Goal: Information Seeking & Learning: Learn about a topic

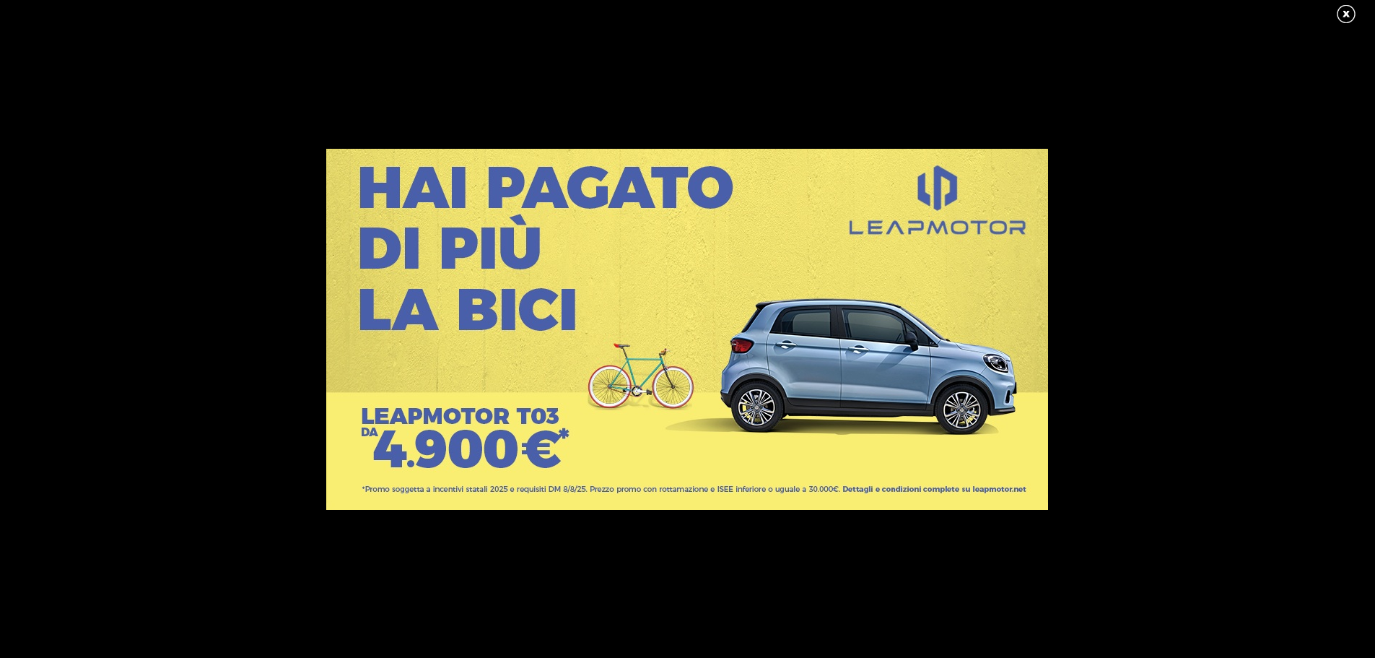
click at [1351, 14] on link at bounding box center [1354, 15] width 36 height 22
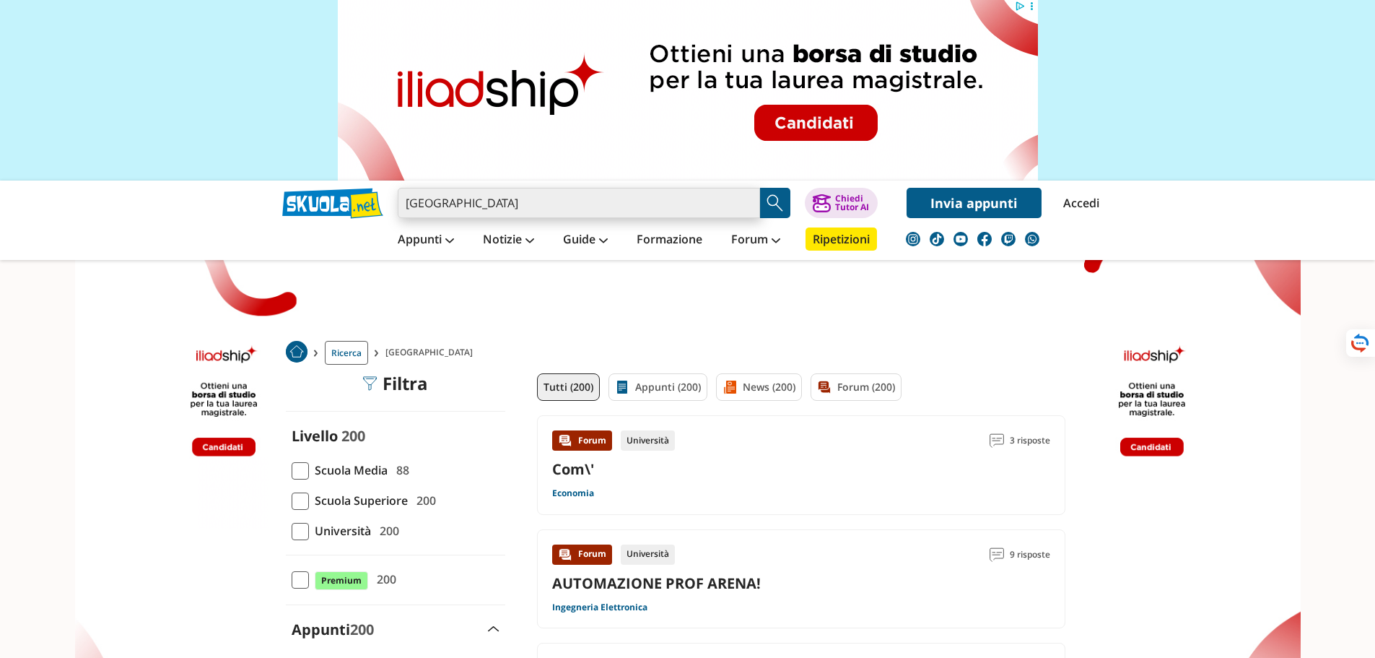
click at [497, 198] on input "[GEOGRAPHIC_DATA]" at bounding box center [579, 203] width 362 height 30
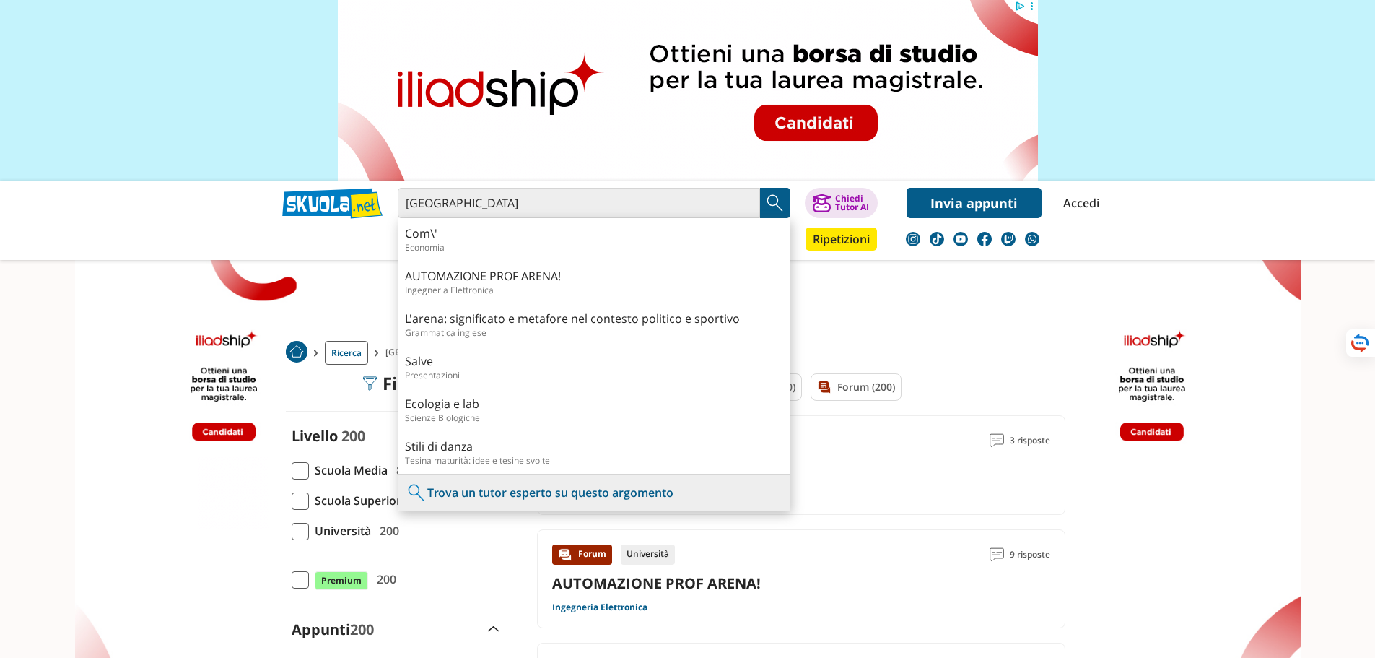
scroll to position [289, 0]
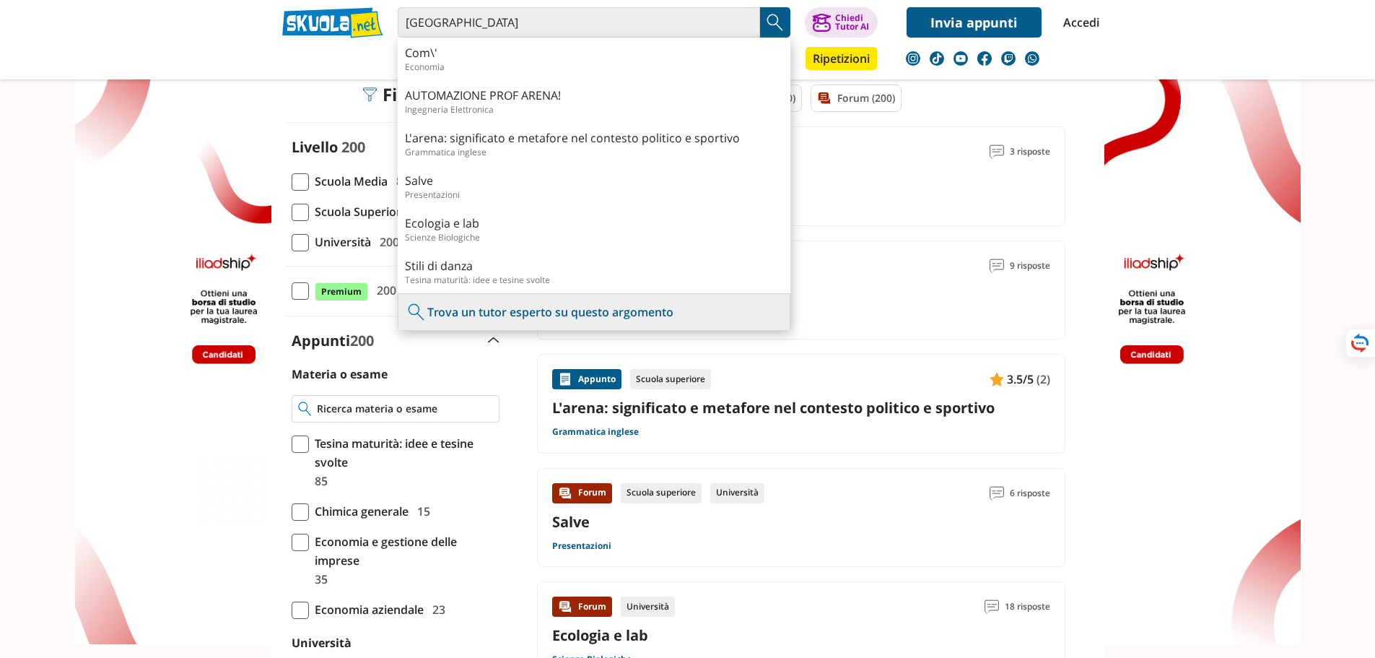
click at [347, 407] on input "Materia o esame" at bounding box center [404, 408] width 175 height 14
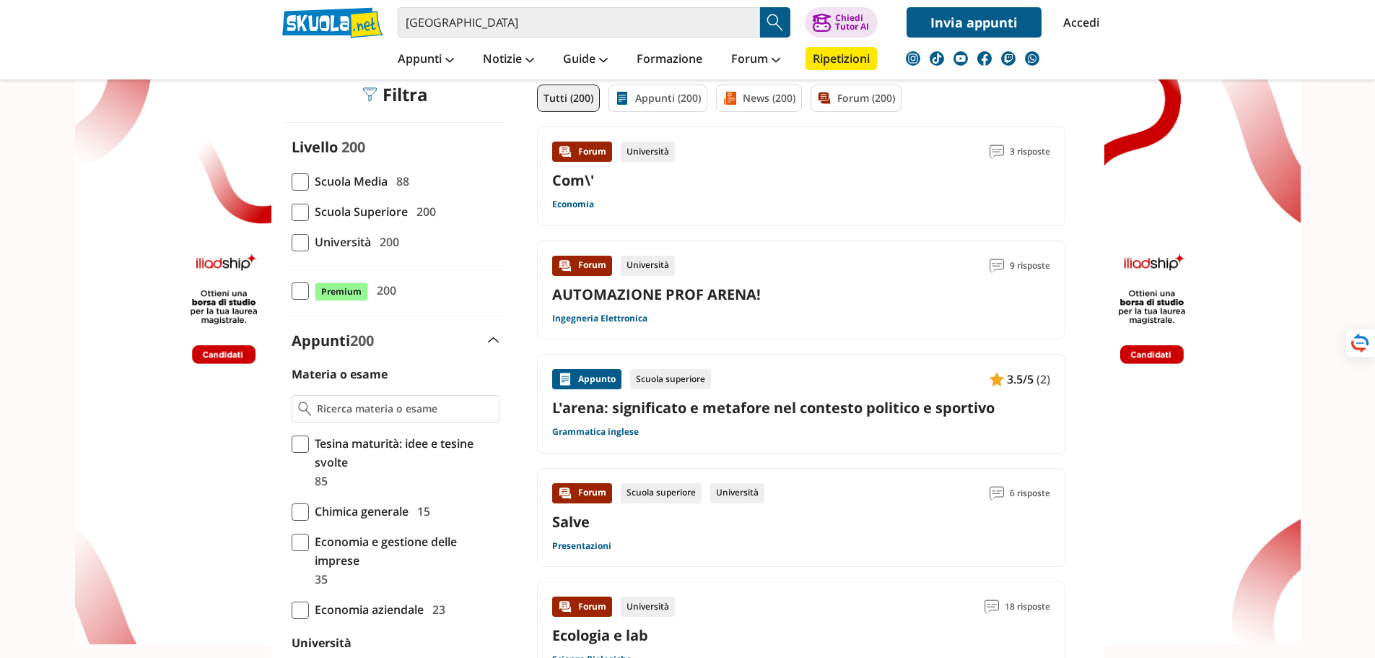
click at [299, 508] on span at bounding box center [300, 511] width 17 height 17
click at [292, 511] on input "Chimica generale 15" at bounding box center [292, 511] width 0 height 0
click at [360, 516] on span "Chimica generale" at bounding box center [359, 511] width 100 height 19
click at [292, 511] on input "Chimica generale 15" at bounding box center [292, 511] width 0 height 0
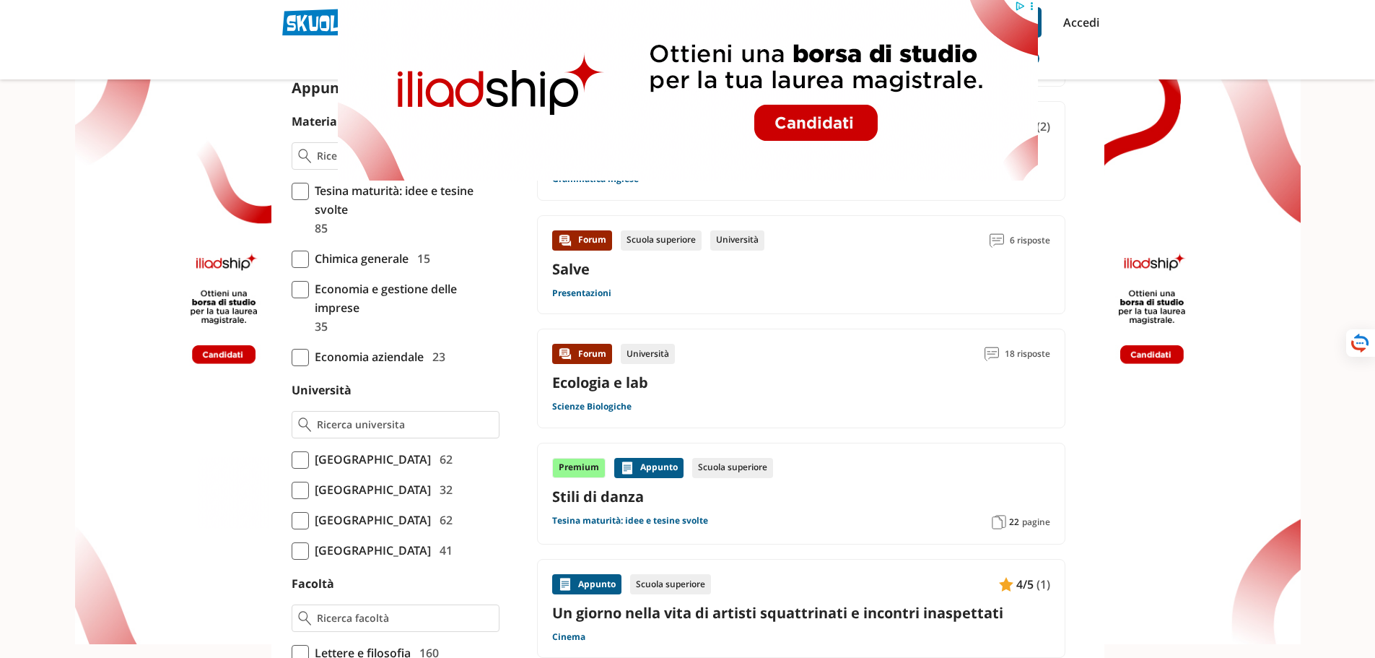
click at [431, 499] on span "[GEOGRAPHIC_DATA][PERSON_NAME]" at bounding box center [370, 489] width 122 height 19
click at [292, 489] on input "Università degli Studi di Messina 32" at bounding box center [292, 489] width 0 height 0
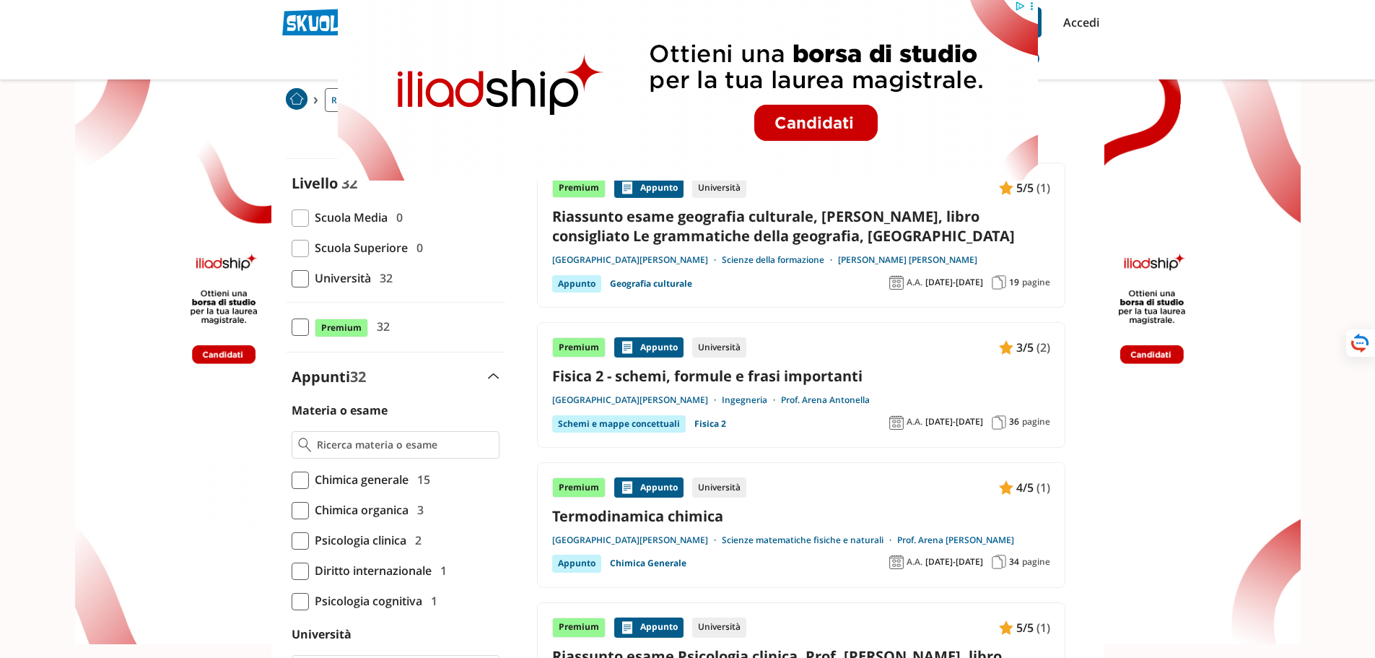
click at [921, 539] on link "Prof. Arena Carmela" at bounding box center [955, 540] width 117 height 12
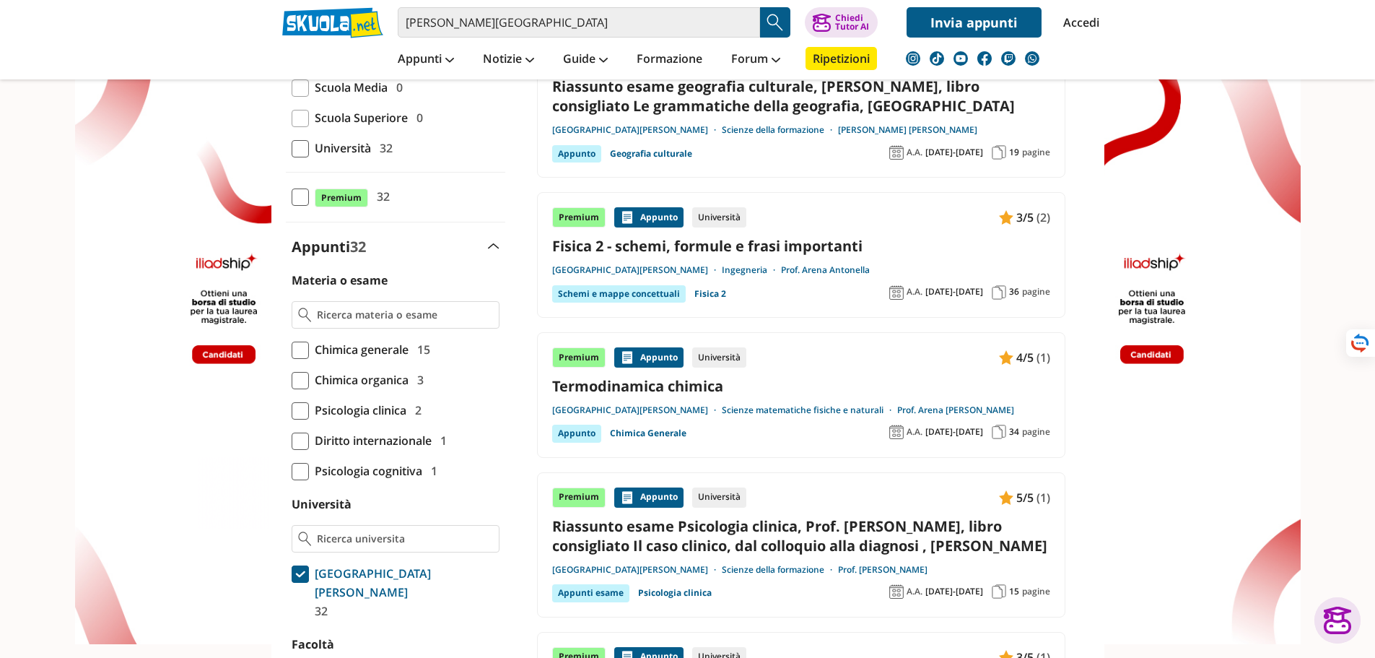
scroll to position [144, 0]
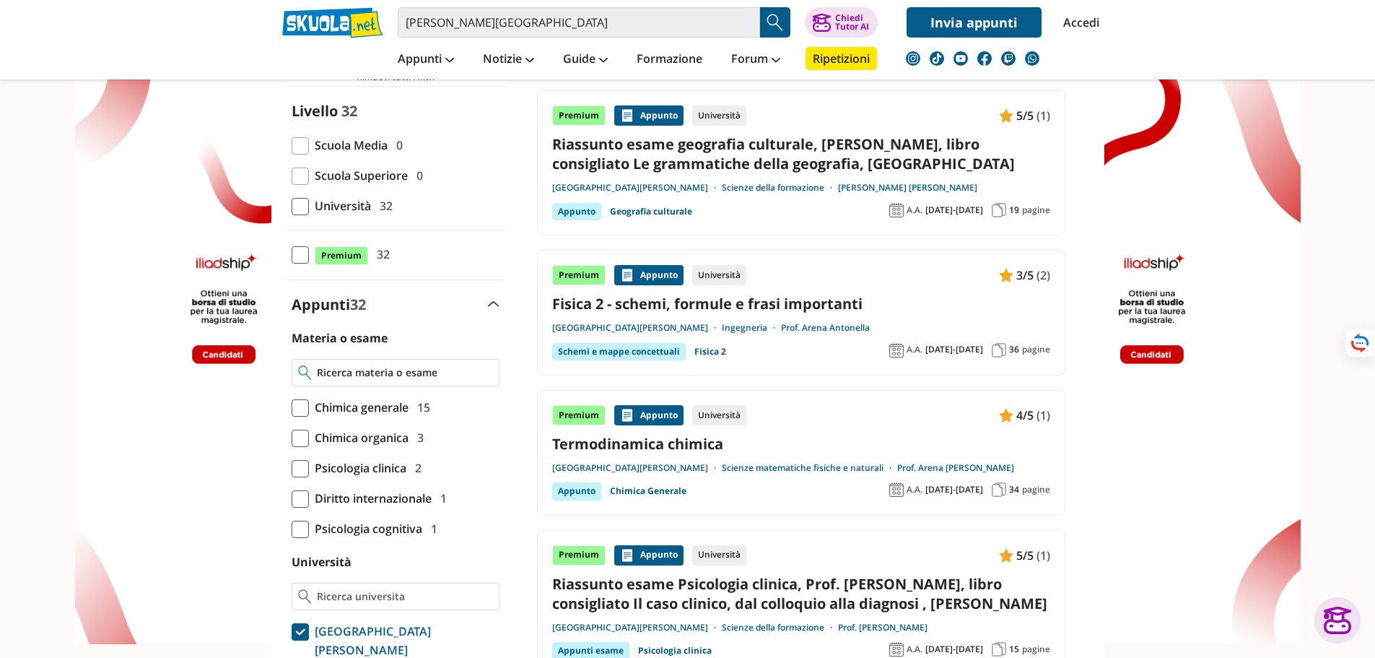
click at [401, 376] on input "Materia o esame" at bounding box center [404, 372] width 175 height 14
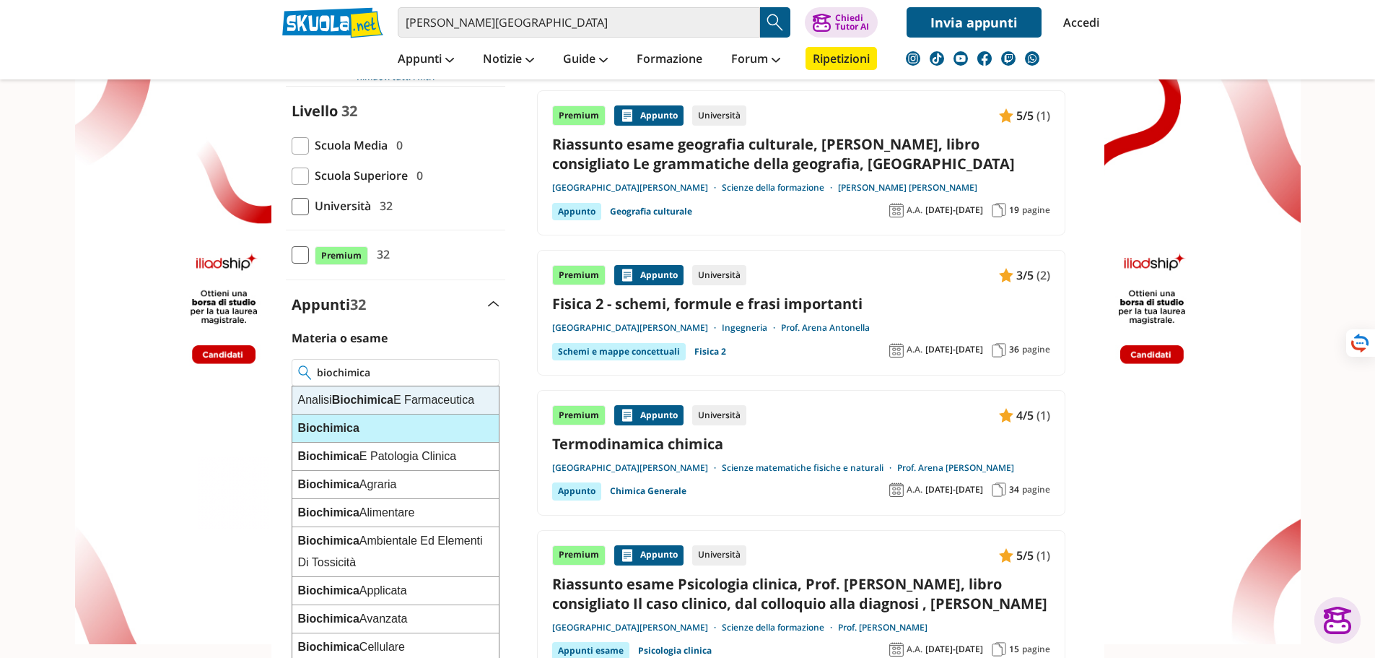
click at [408, 432] on div "Biochimica" at bounding box center [395, 428] width 206 height 28
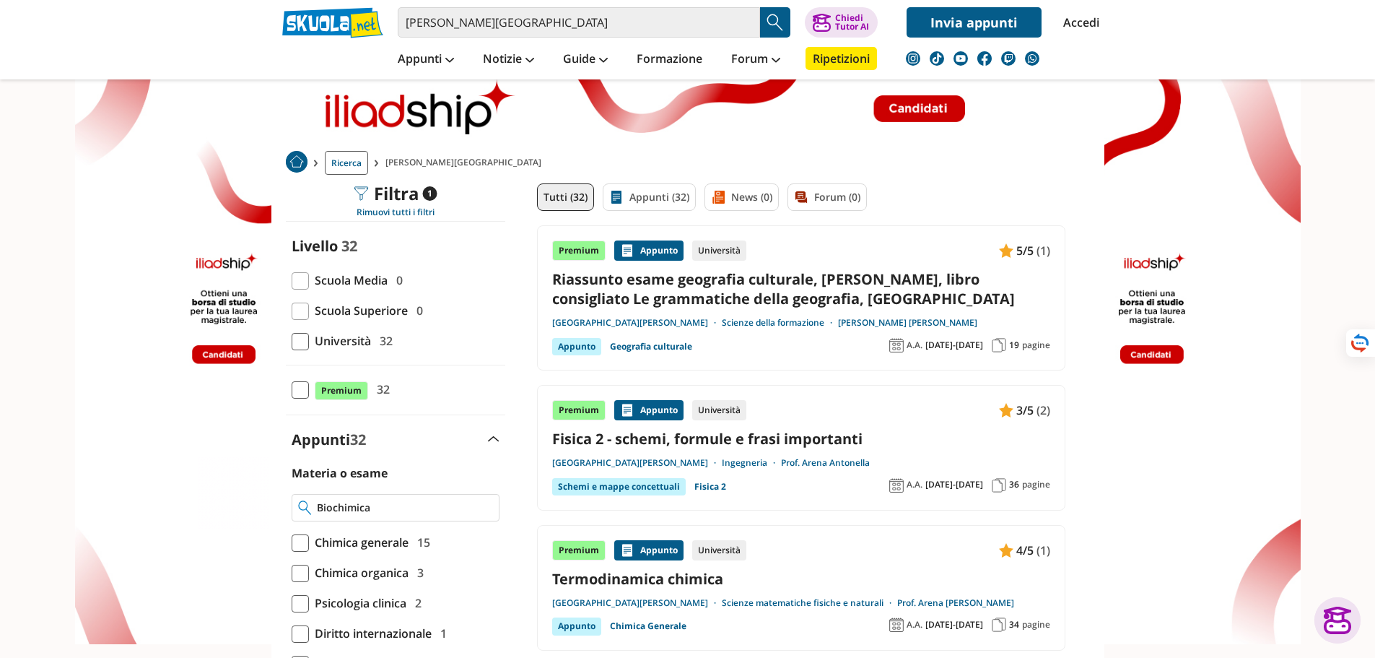
scroll to position [72, 0]
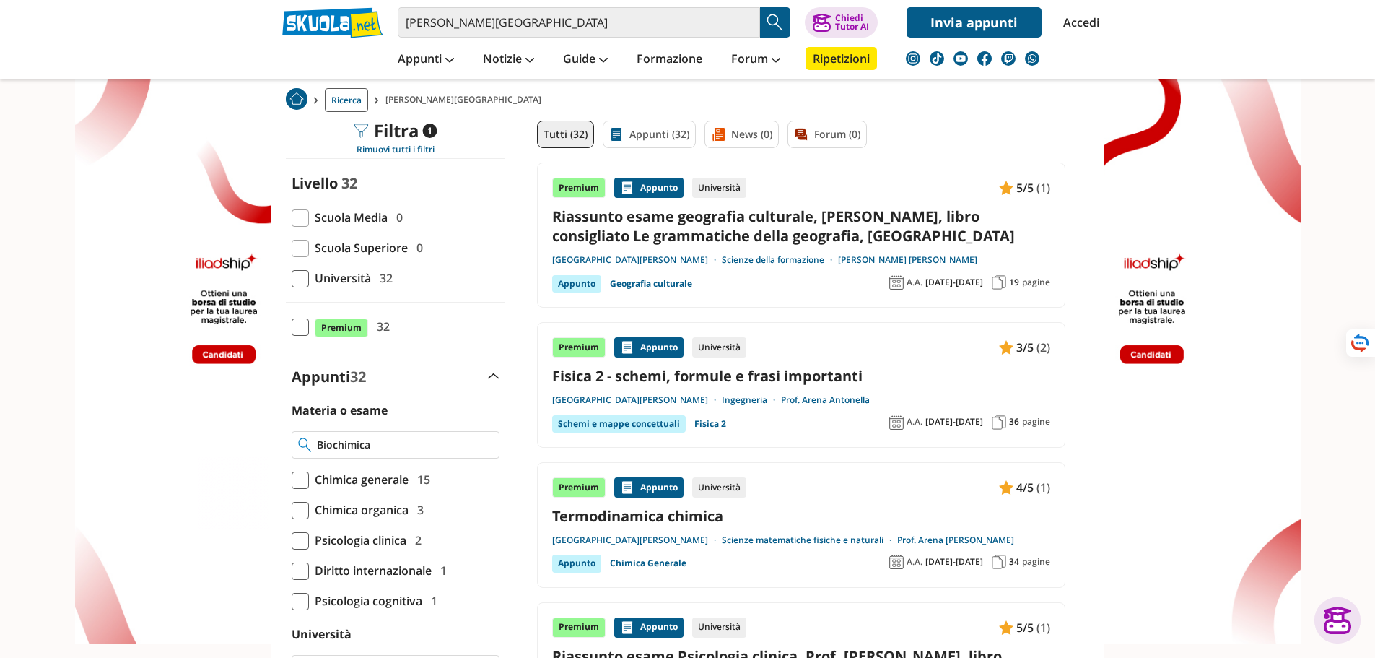
click at [406, 440] on input "Biochimica" at bounding box center [404, 444] width 175 height 14
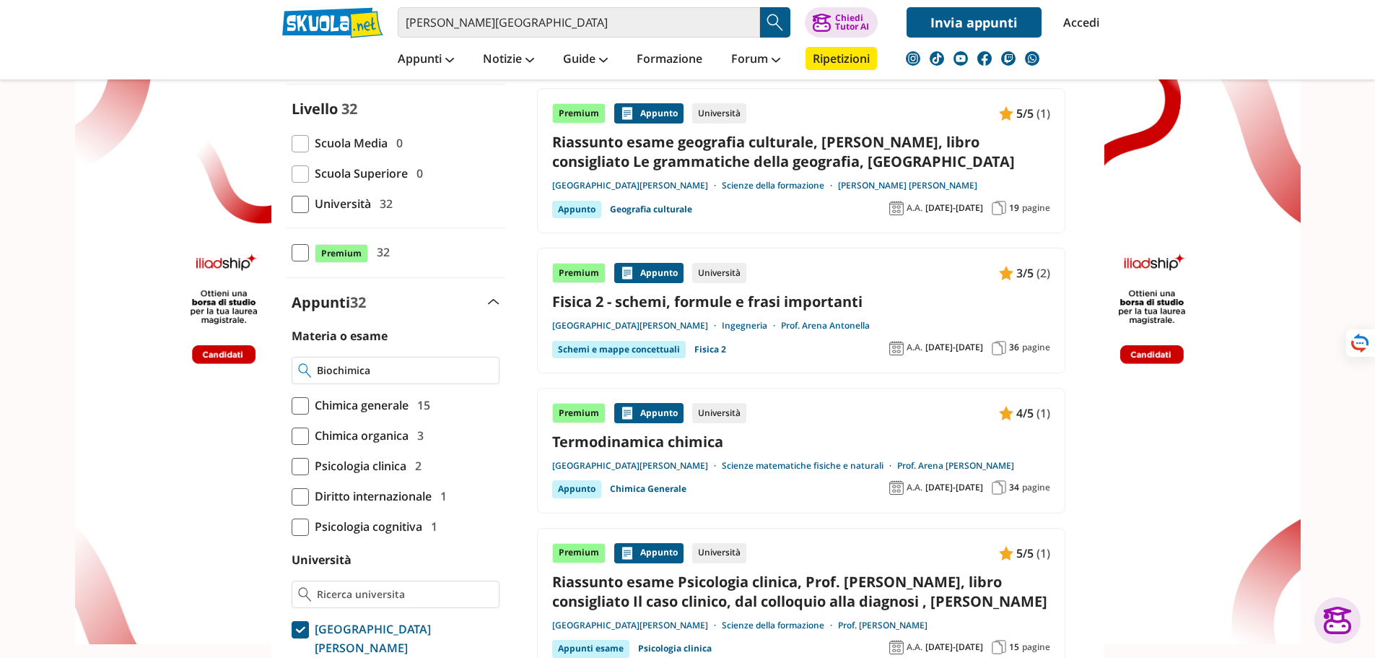
scroll to position [144, 0]
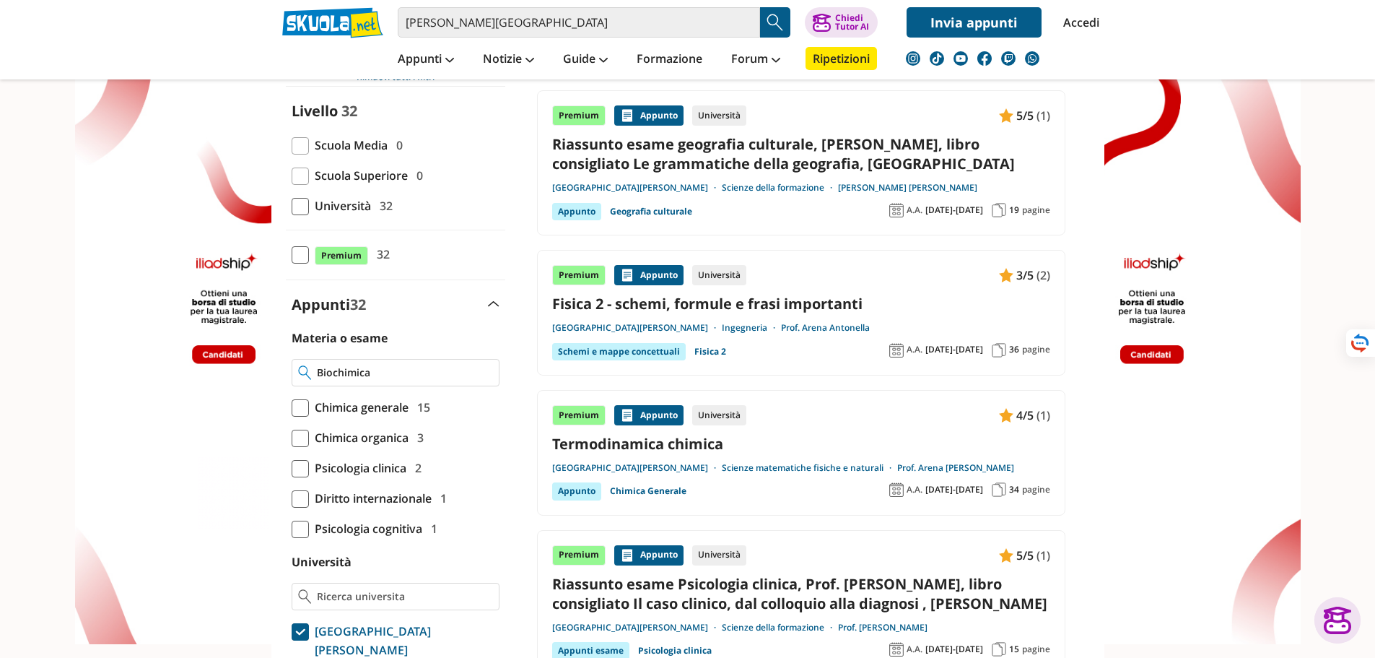
type input "Biochimica"
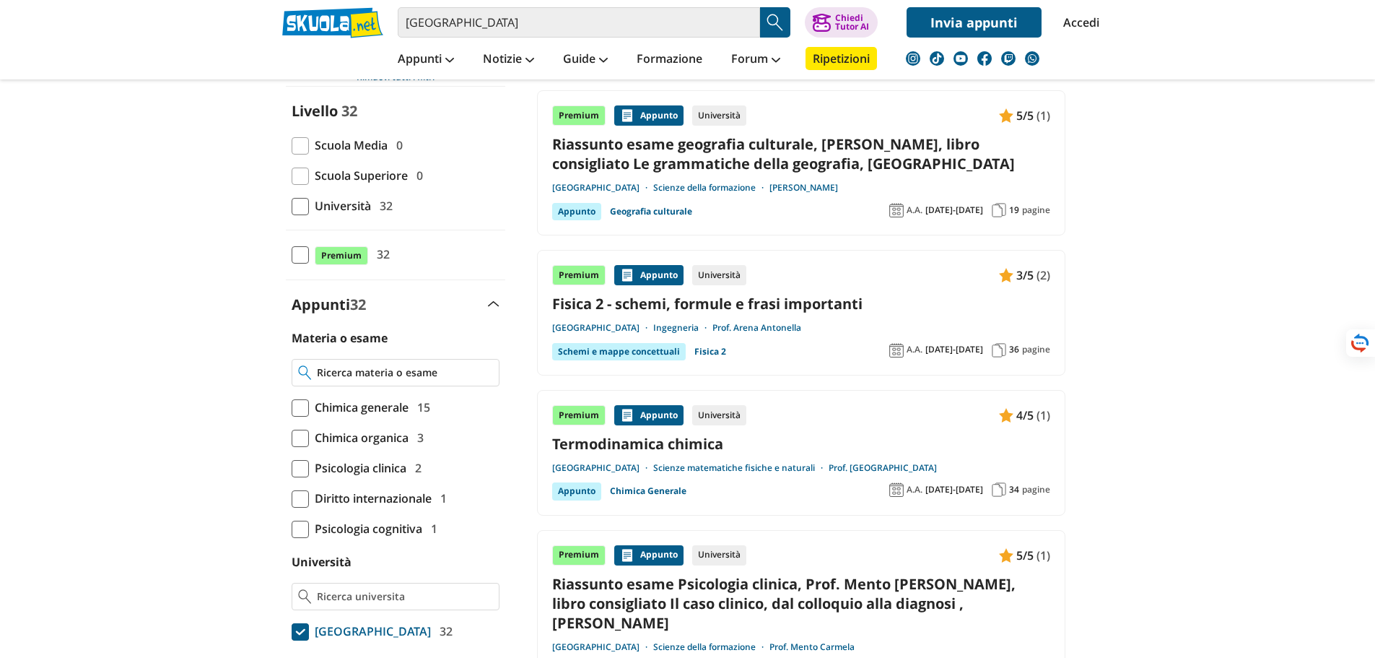
click at [382, 374] on input "Materia o esame" at bounding box center [404, 372] width 175 height 14
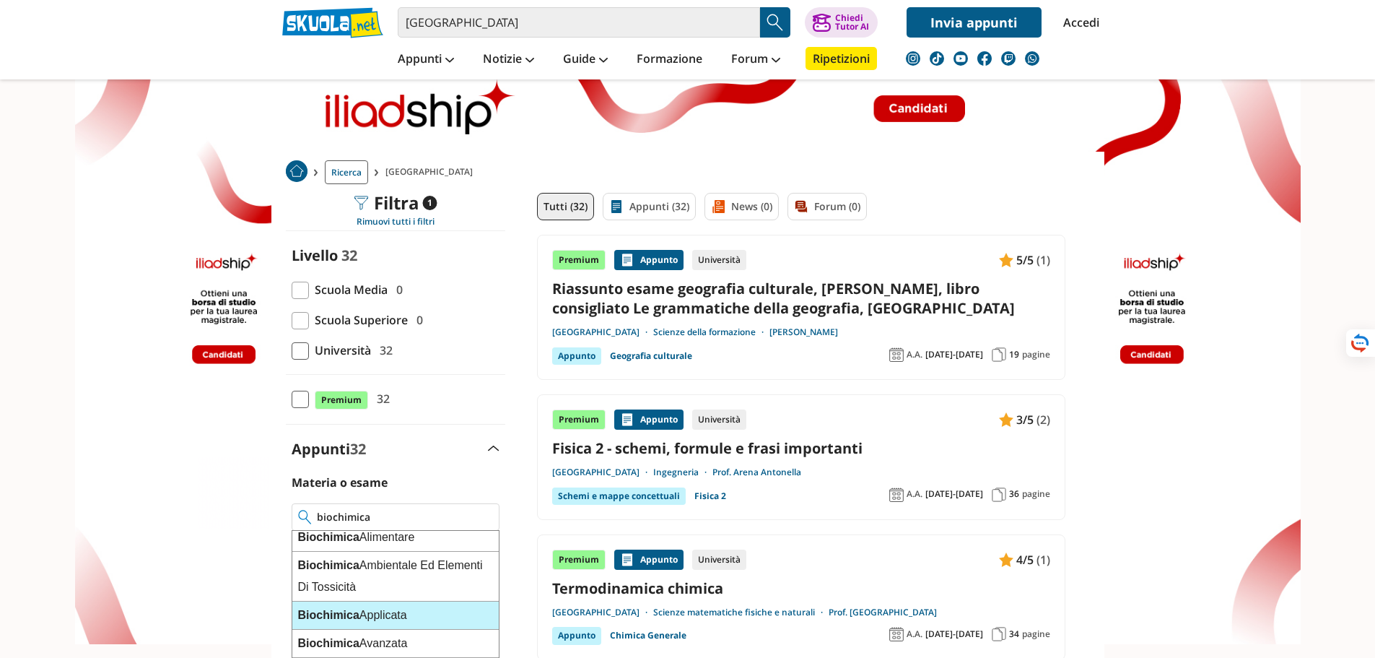
scroll to position [144, 0]
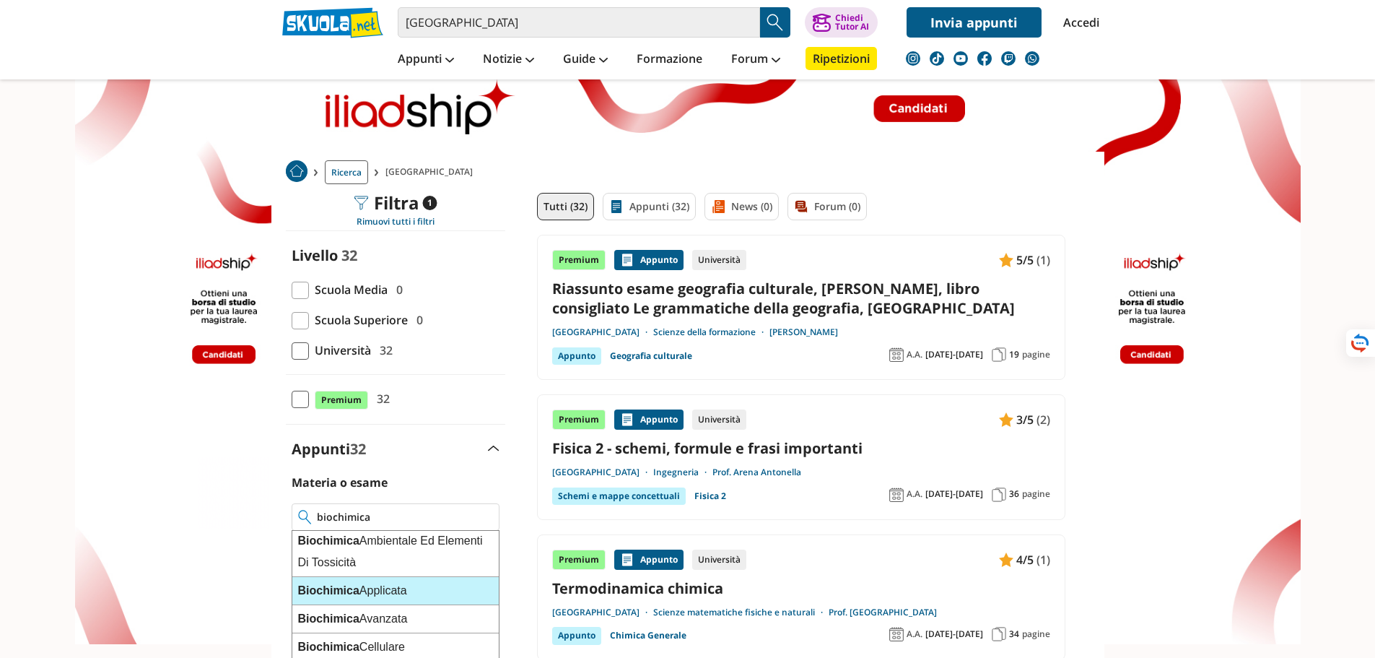
click at [417, 584] on div "Biochimica Applicata" at bounding box center [395, 591] width 206 height 28
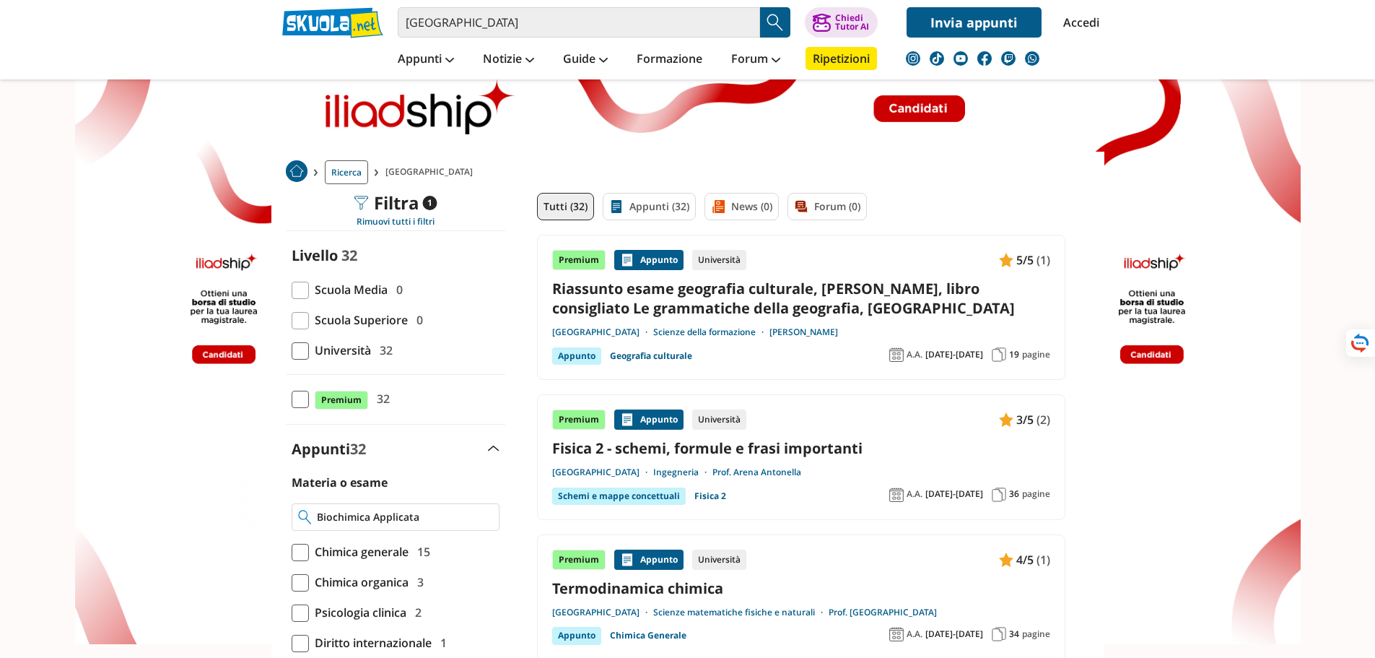
type input "Biochimica Applicata"
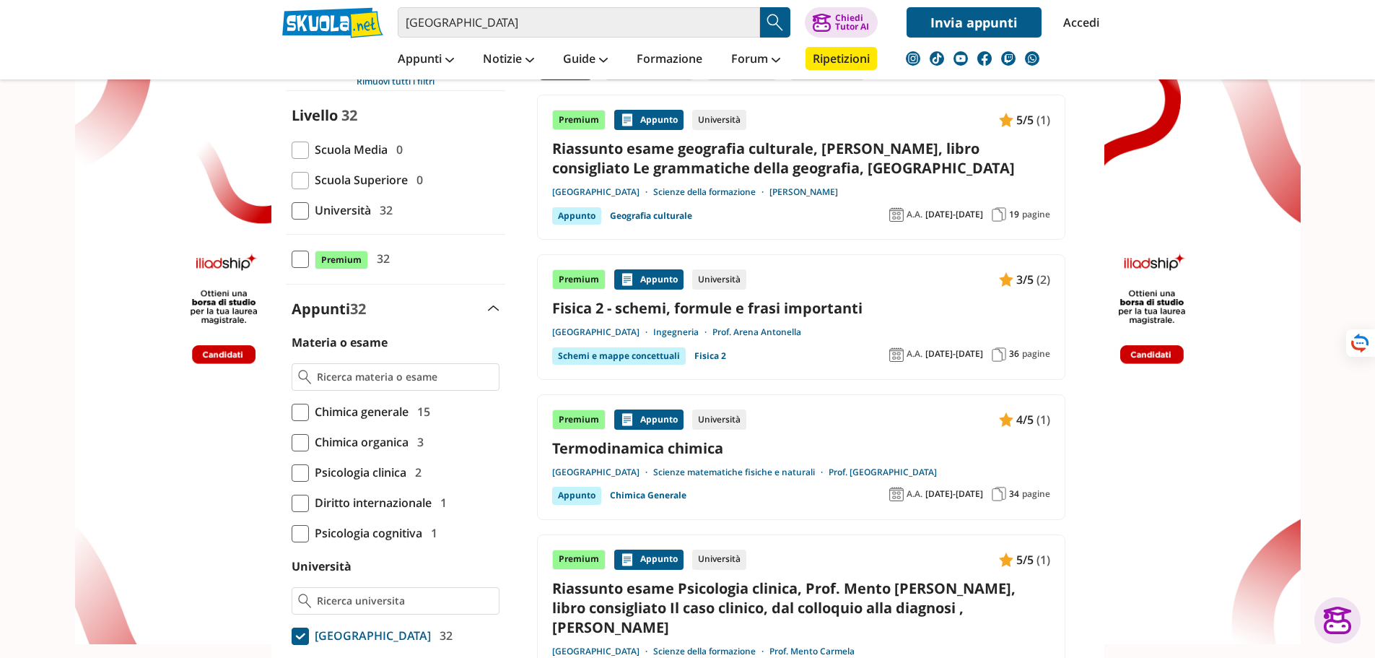
scroll to position [72, 0]
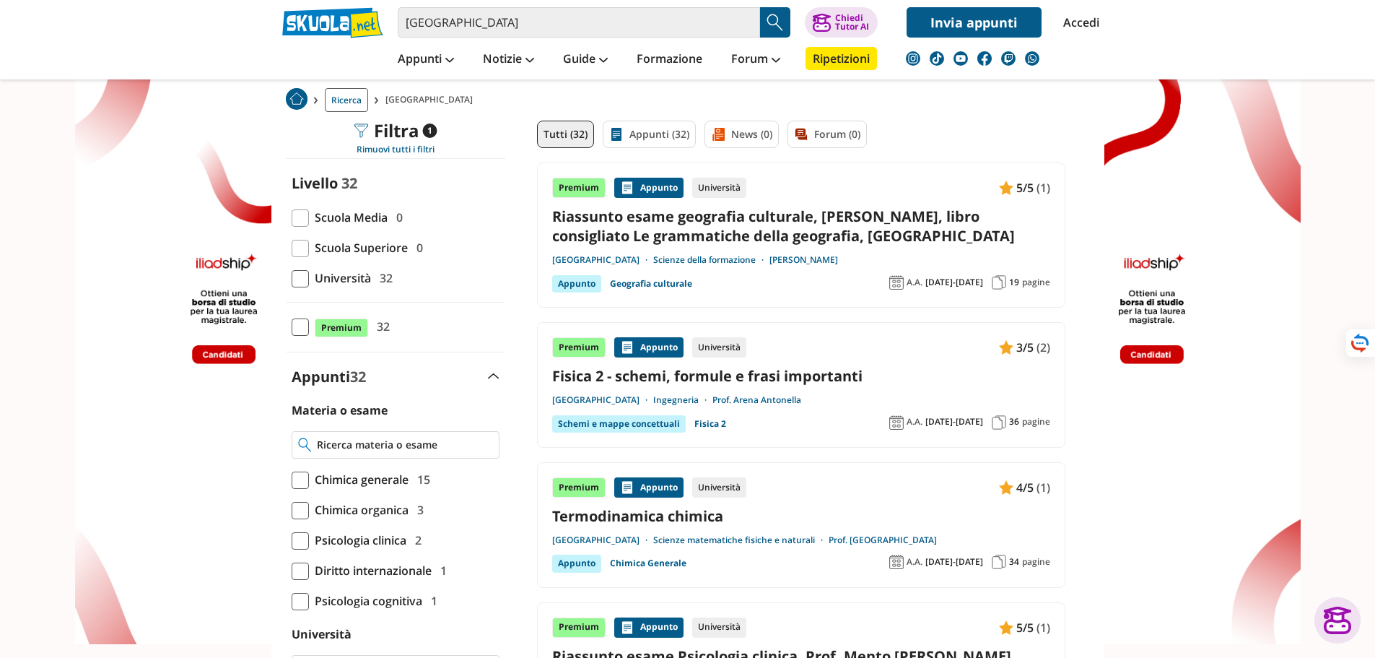
click at [422, 449] on input "Materia o esame" at bounding box center [404, 444] width 175 height 14
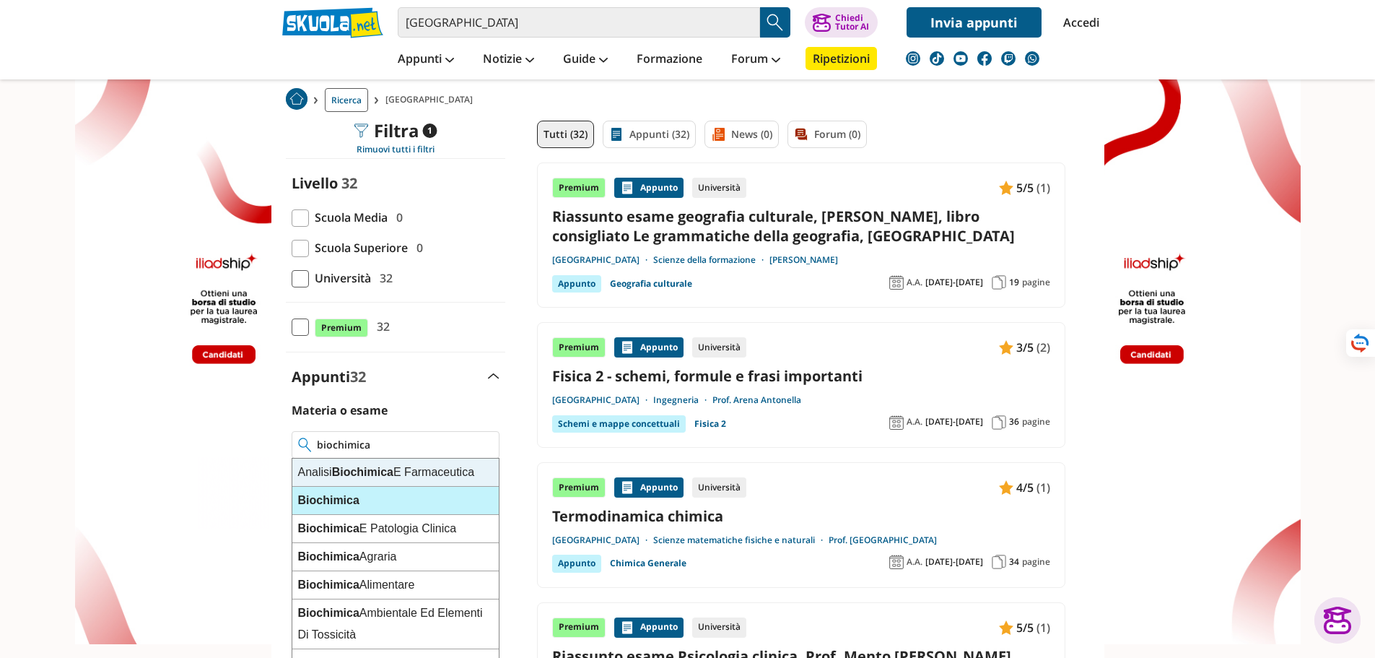
click at [392, 493] on div "Biochimica" at bounding box center [395, 501] width 206 height 28
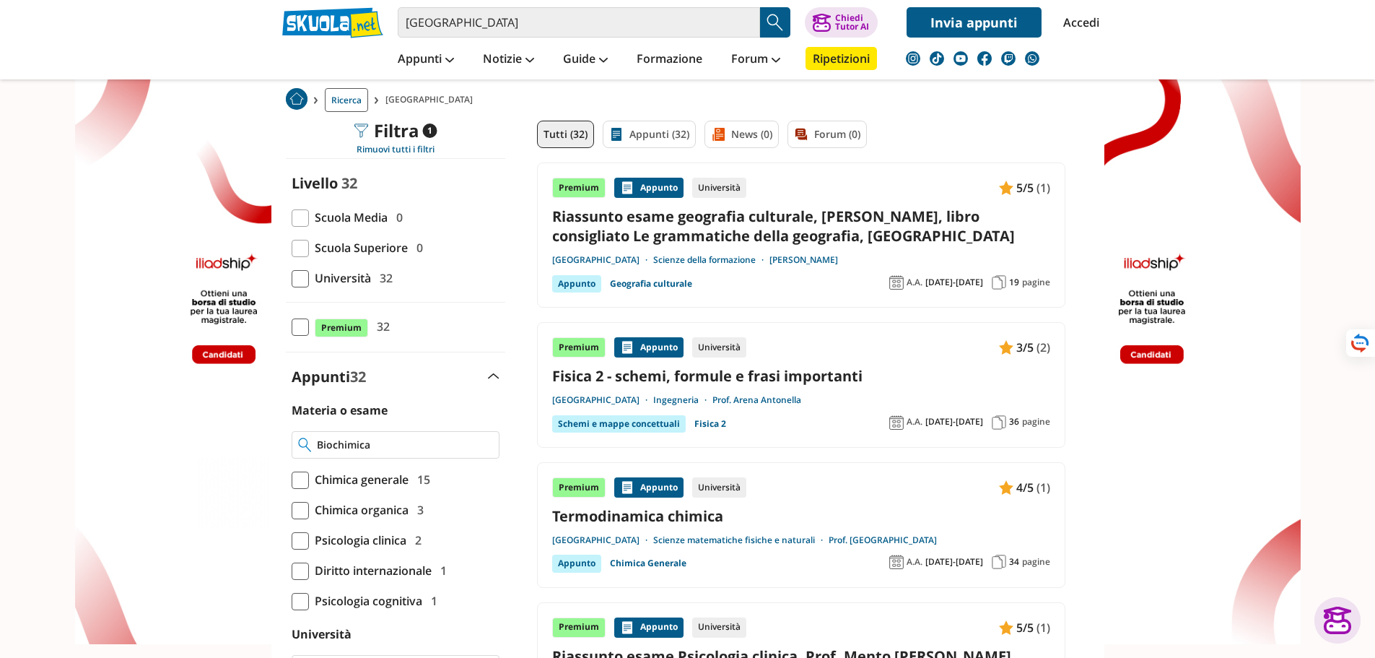
type input "Biochimica"
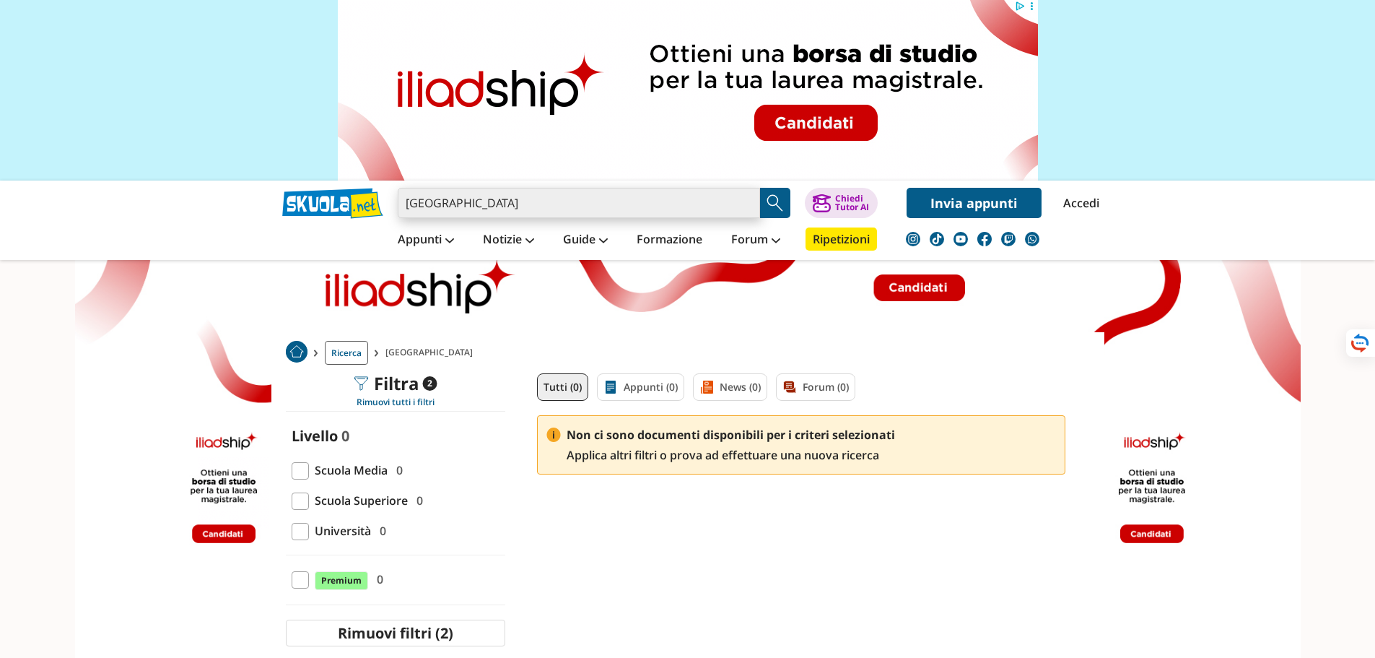
drag, startPoint x: 506, startPoint y: 210, endPoint x: 383, endPoint y: 210, distance: 123.4
click at [383, 210] on div "carmela arena Trova un tutor esperto su questo argomento Chiedi Tutor AI Accedi" at bounding box center [687, 199] width 833 height 38
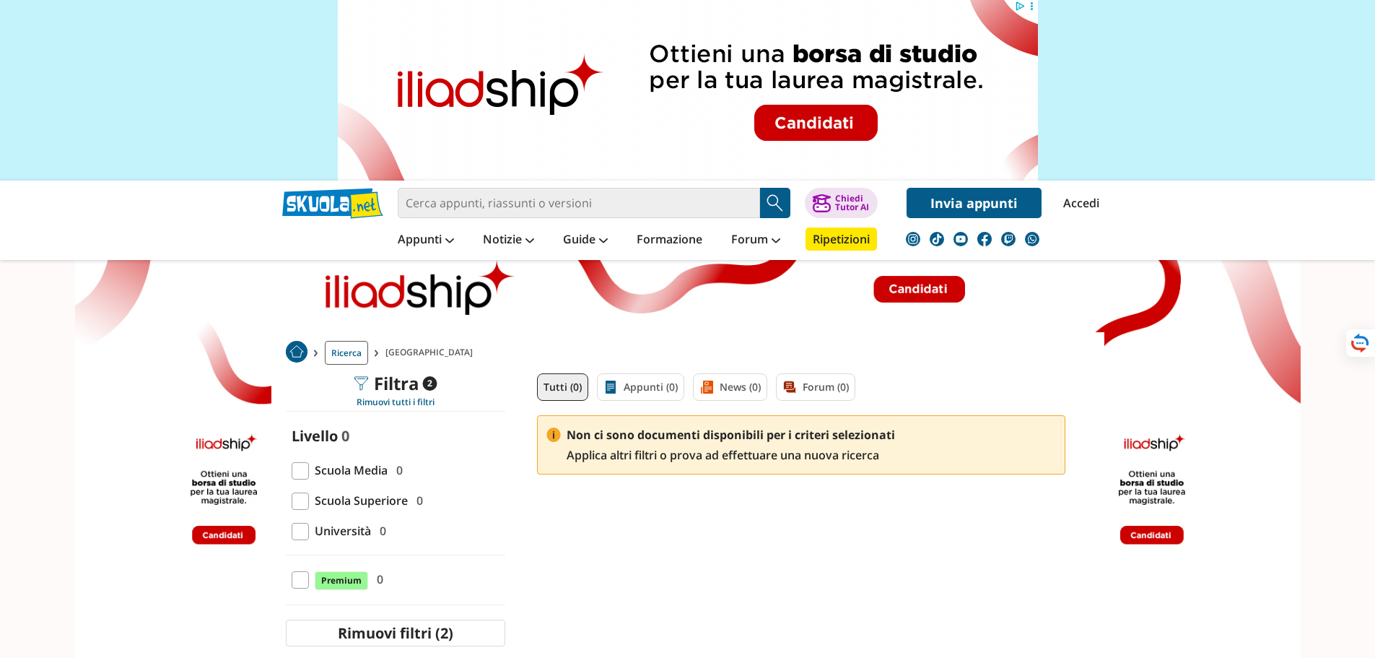
click at [782, 205] on img "Search Button" at bounding box center [776, 203] width 22 height 22
click at [419, 630] on button "Rimuovi filtri (2)" at bounding box center [395, 632] width 219 height 27
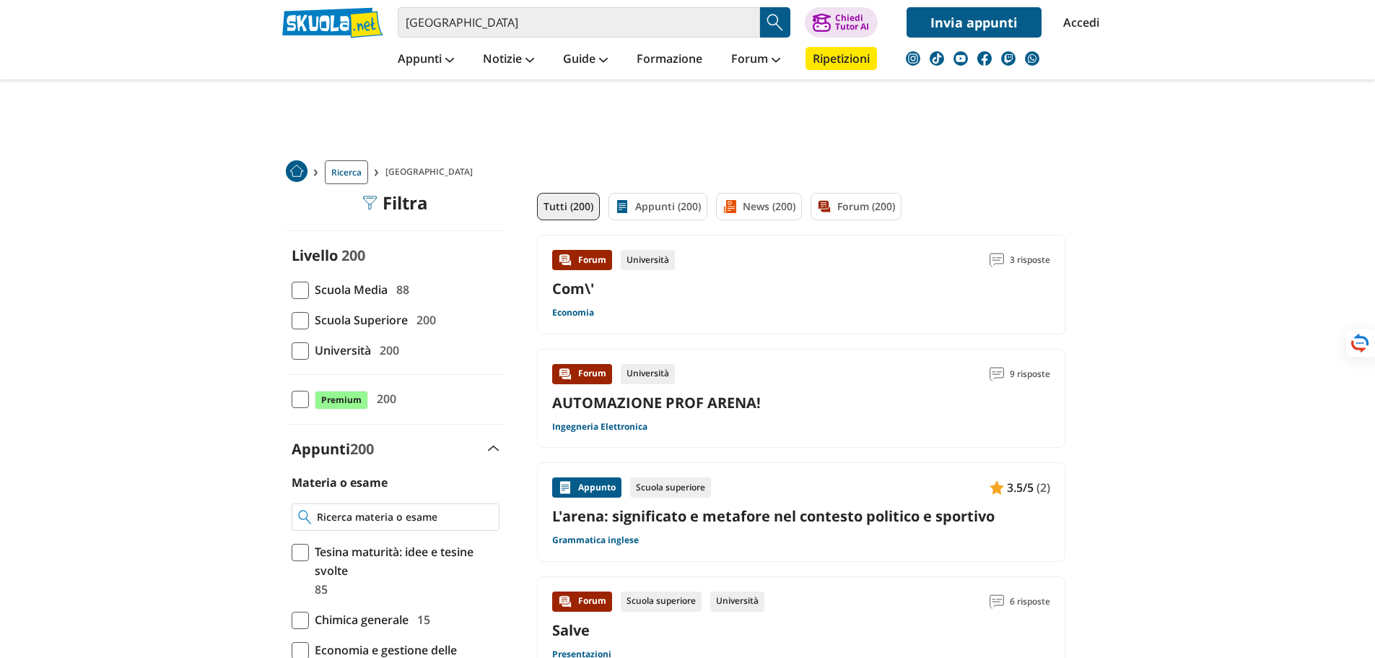
click at [390, 520] on input "Materia o esame" at bounding box center [404, 517] width 175 height 14
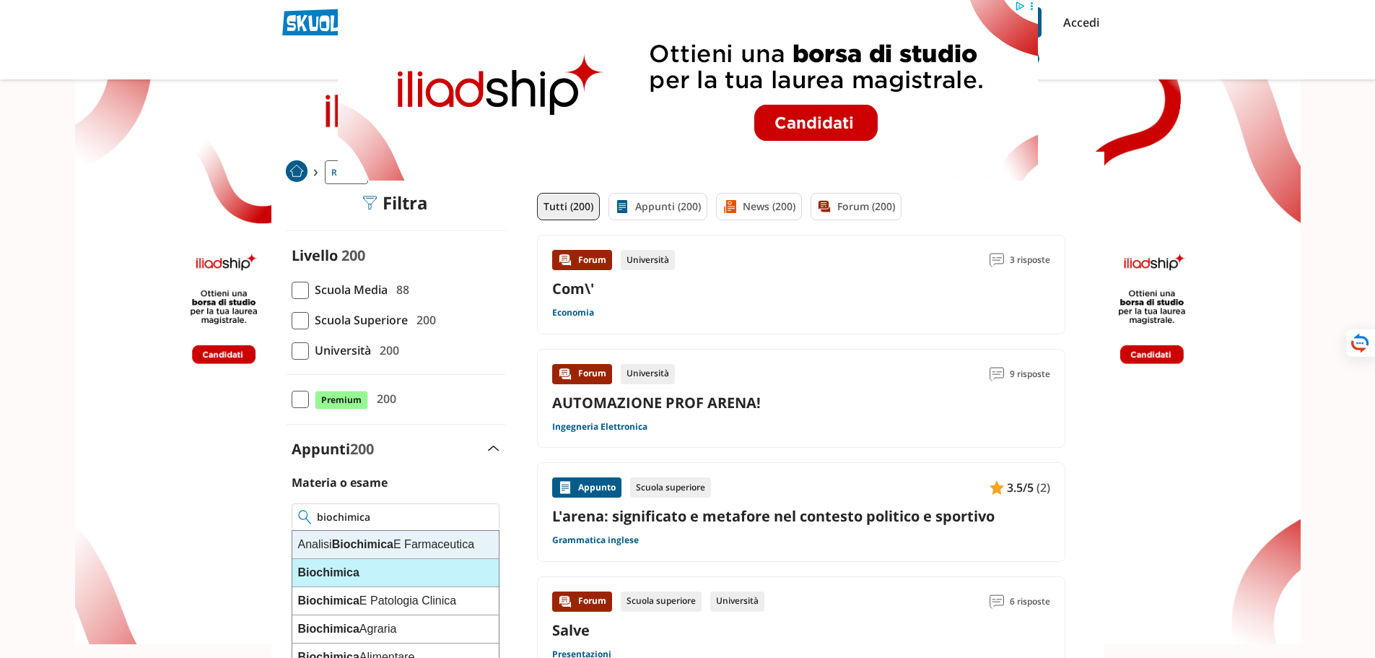
click at [357, 566] on strong "Biochimica" at bounding box center [328, 572] width 61 height 12
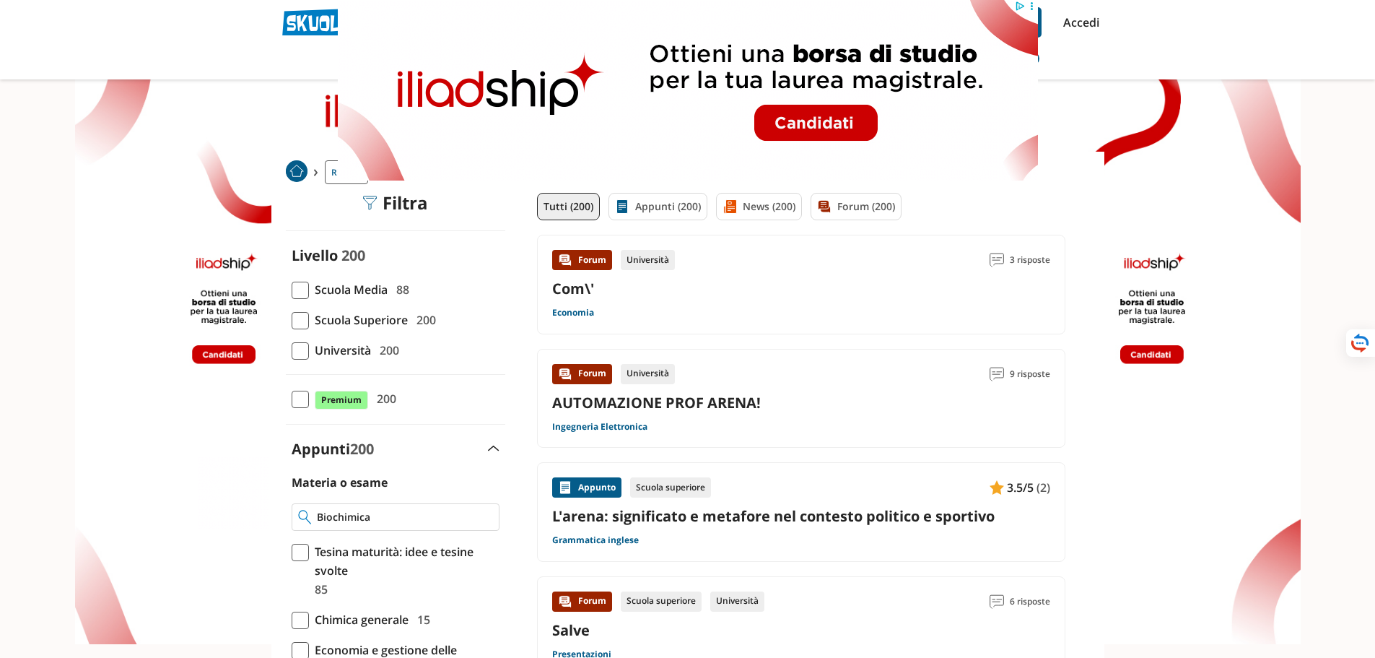
type input "Biochimica"
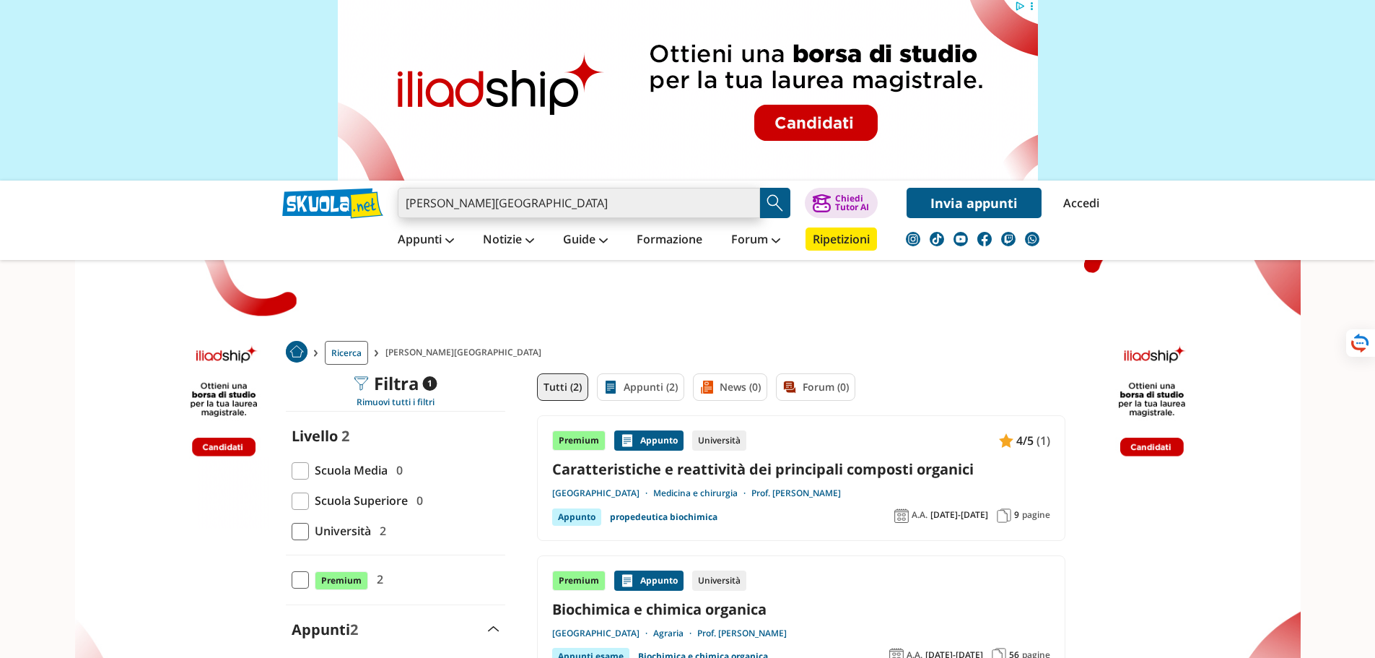
click at [501, 201] on input "[PERSON_NAME][GEOGRAPHIC_DATA]" at bounding box center [579, 203] width 362 height 30
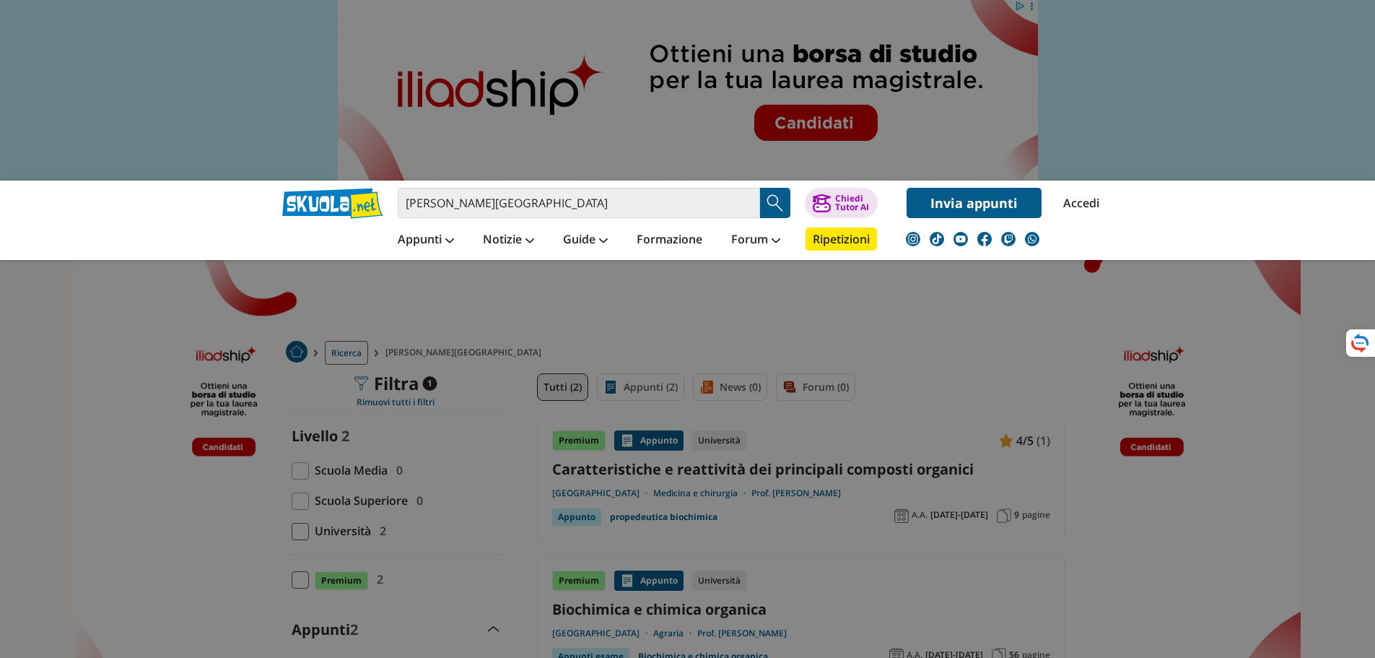
click at [317, 213] on link at bounding box center [332, 203] width 101 height 31
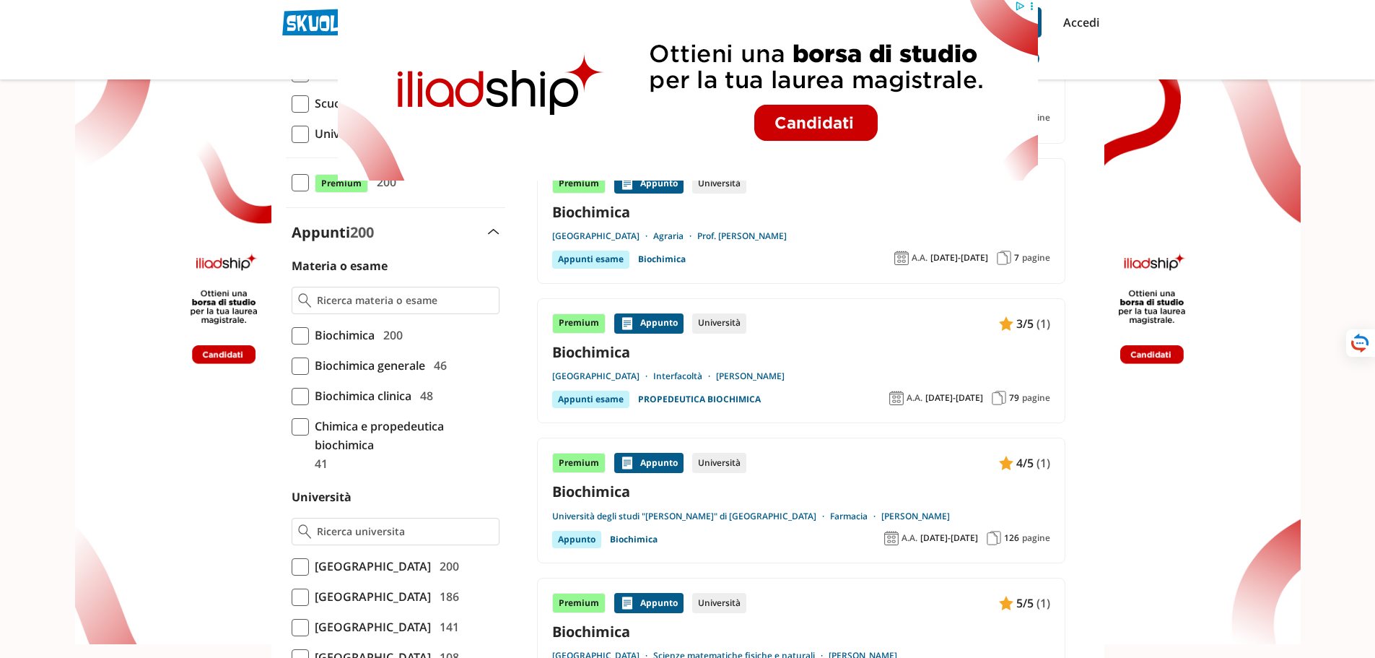
scroll to position [505, 0]
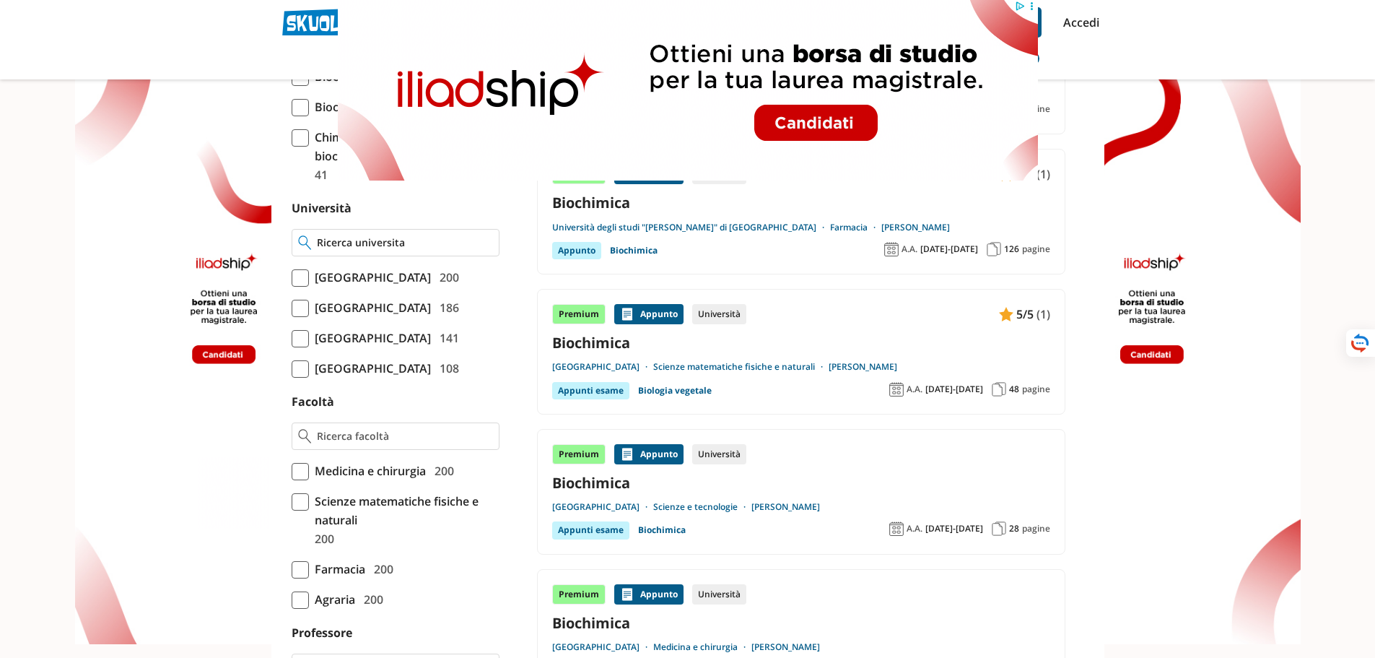
click at [367, 248] on input "Università" at bounding box center [404, 242] width 175 height 14
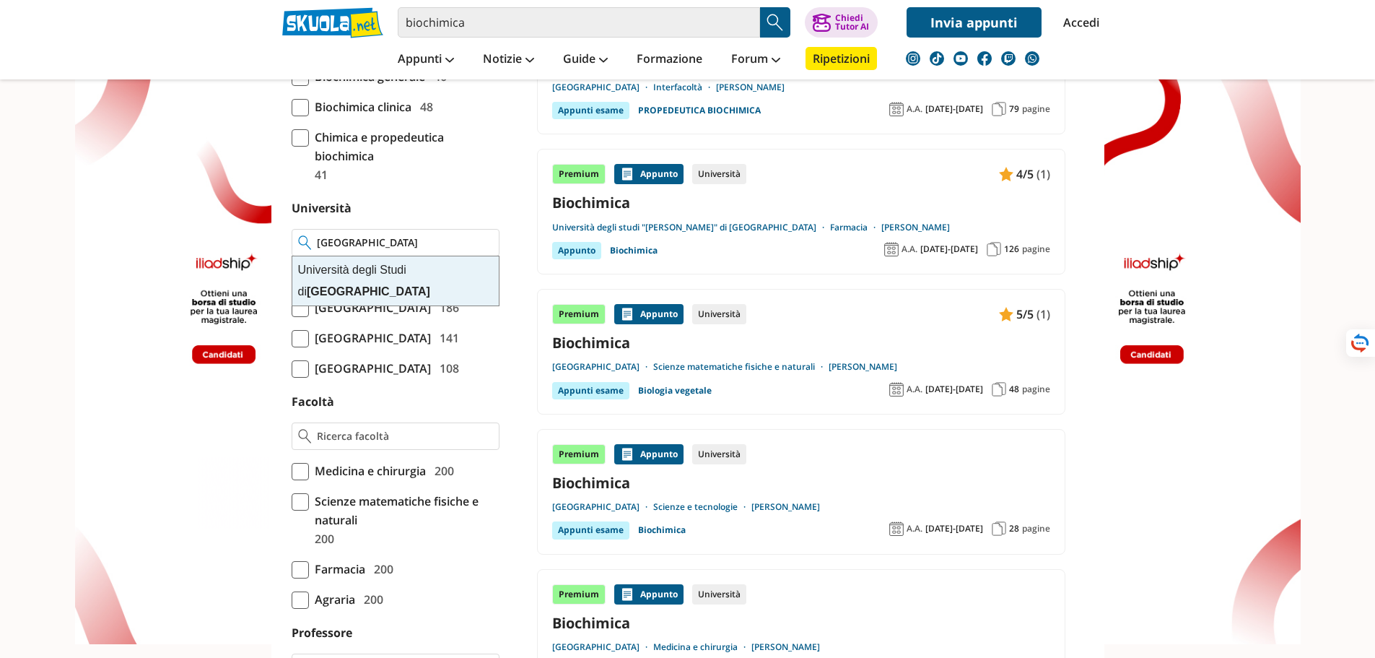
click at [358, 273] on div "Università degli Studi di Messina" at bounding box center [395, 280] width 206 height 49
type input "[GEOGRAPHIC_DATA][PERSON_NAME]"
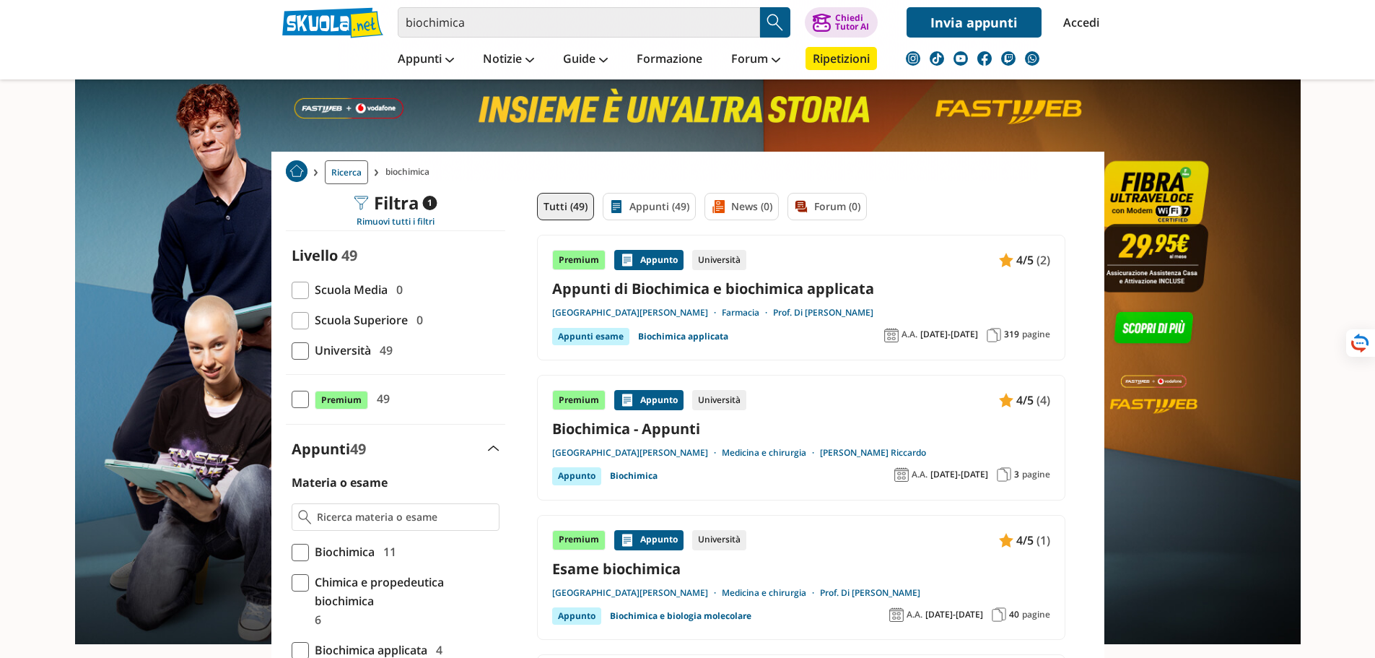
click at [583, 293] on link "Appunti di Biochimica e biochimica applicata" at bounding box center [801, 288] width 498 height 19
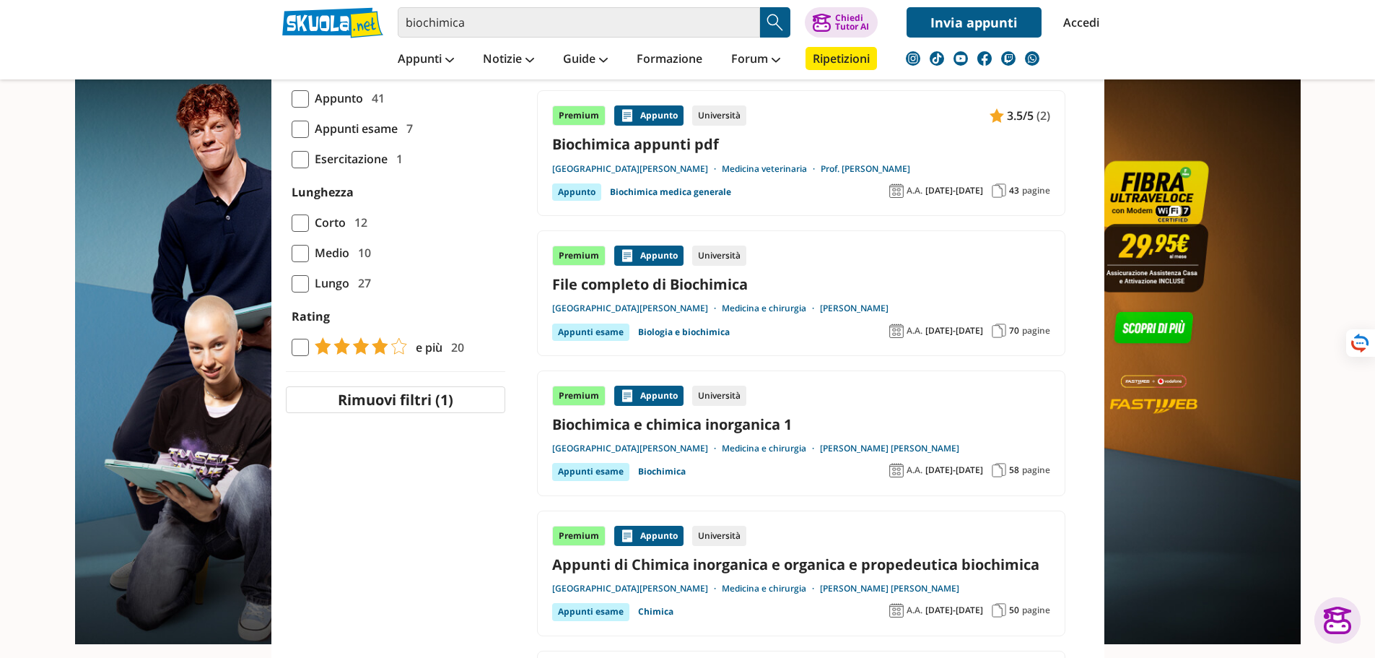
scroll to position [1299, 0]
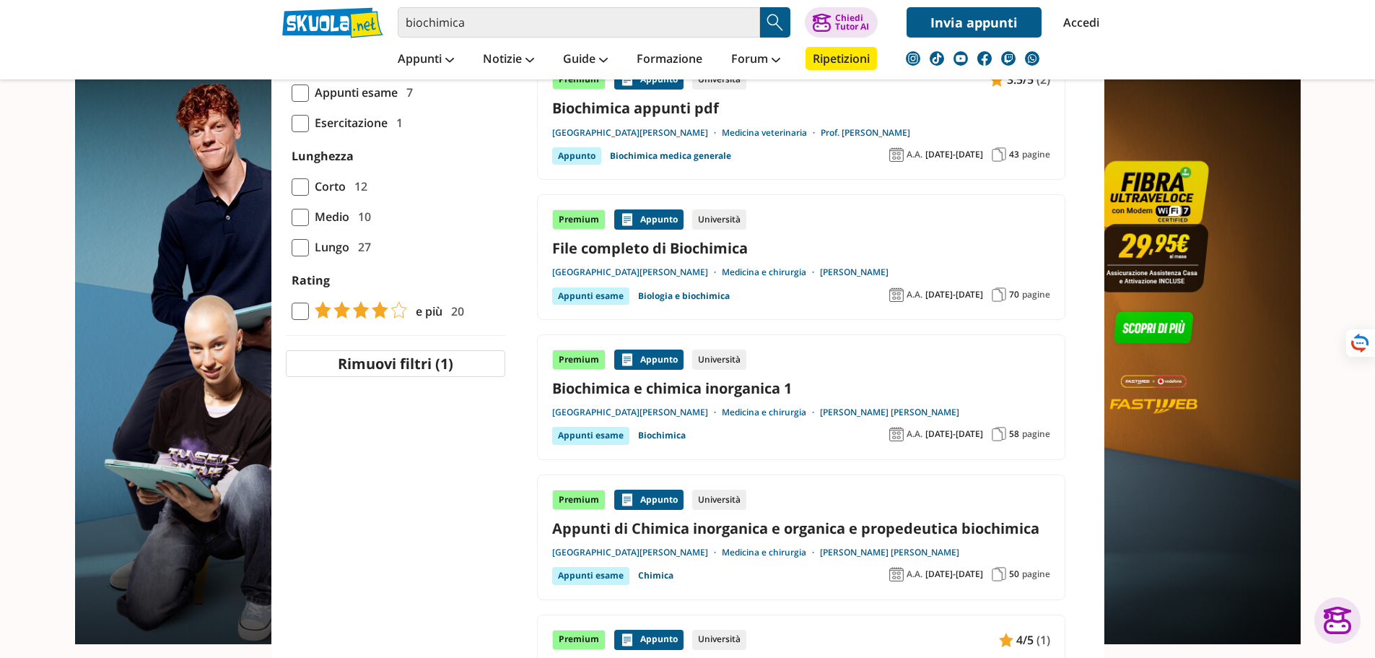
click at [739, 386] on link "Biochimica e chimica inorganica 1" at bounding box center [801, 387] width 498 height 19
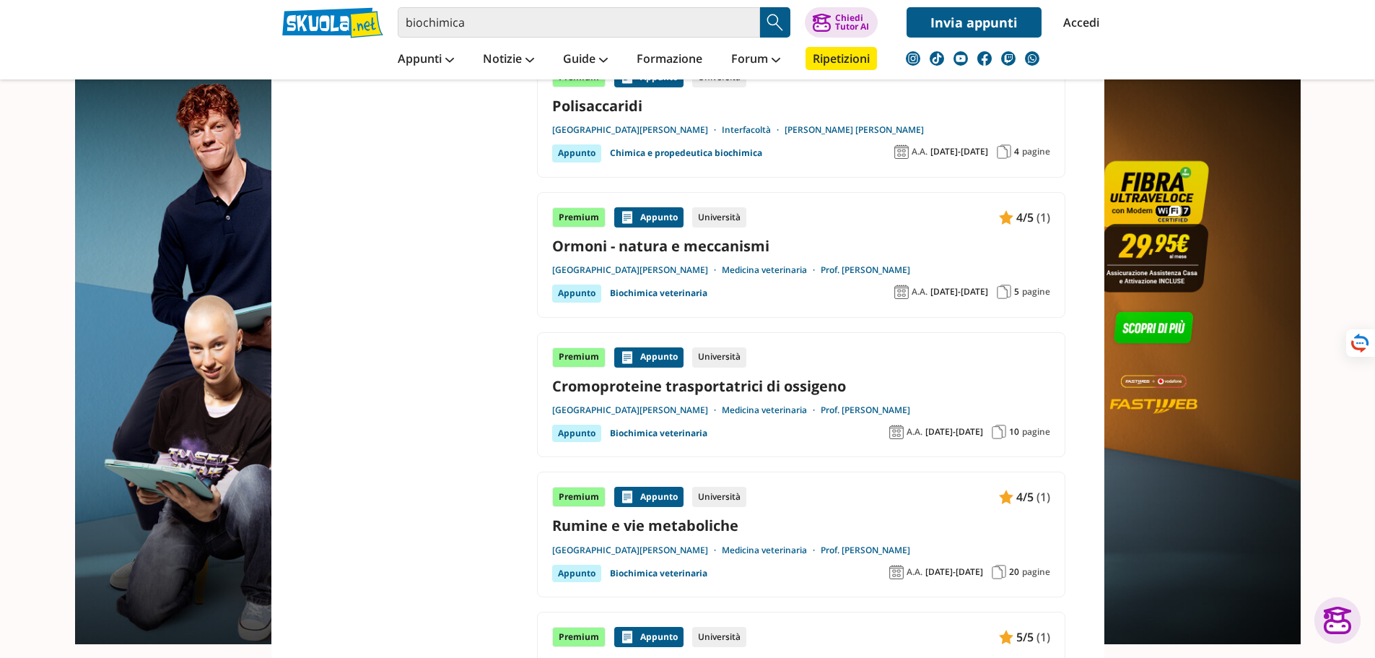
scroll to position [2455, 0]
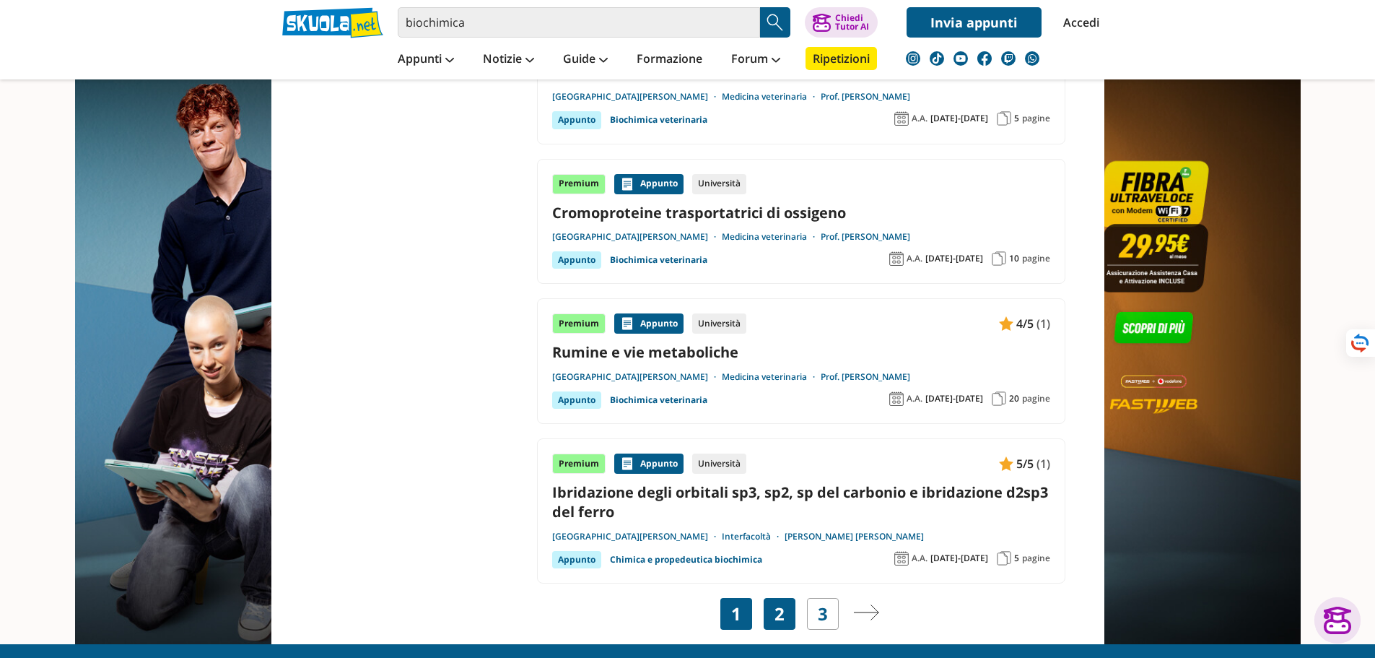
click at [780, 624] on link "2" at bounding box center [780, 614] width 10 height 20
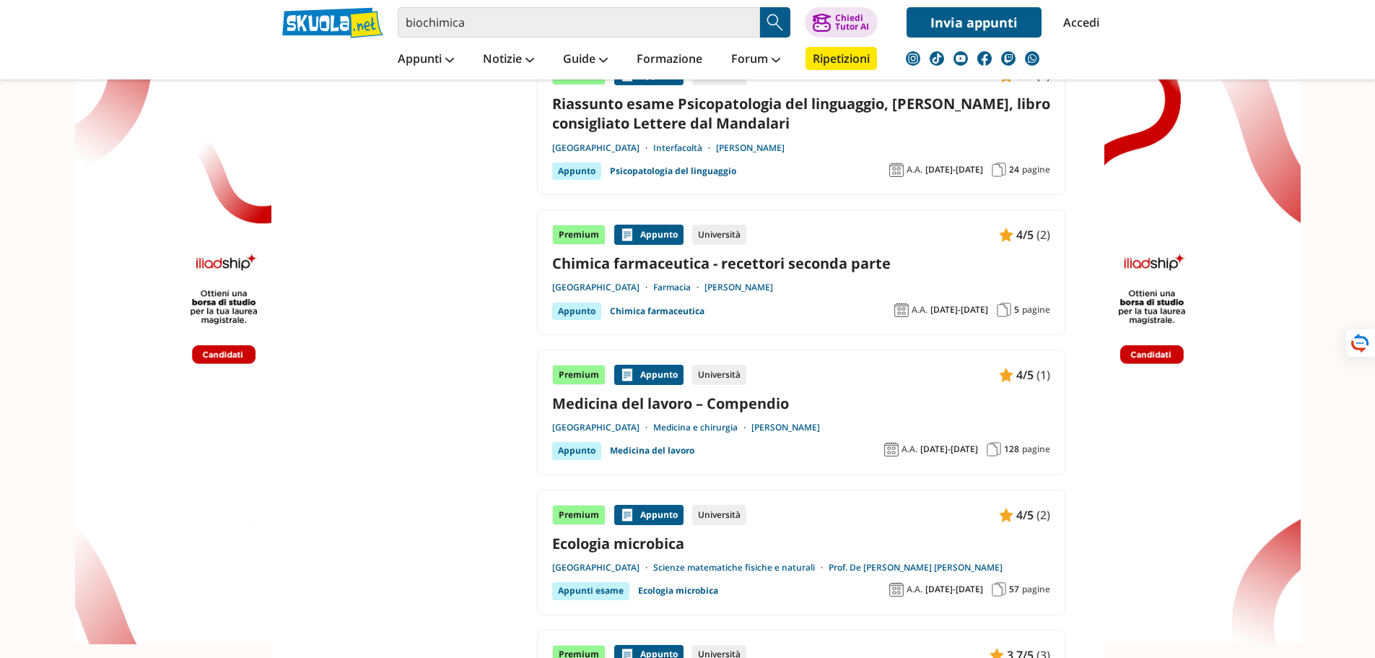
scroll to position [2166, 0]
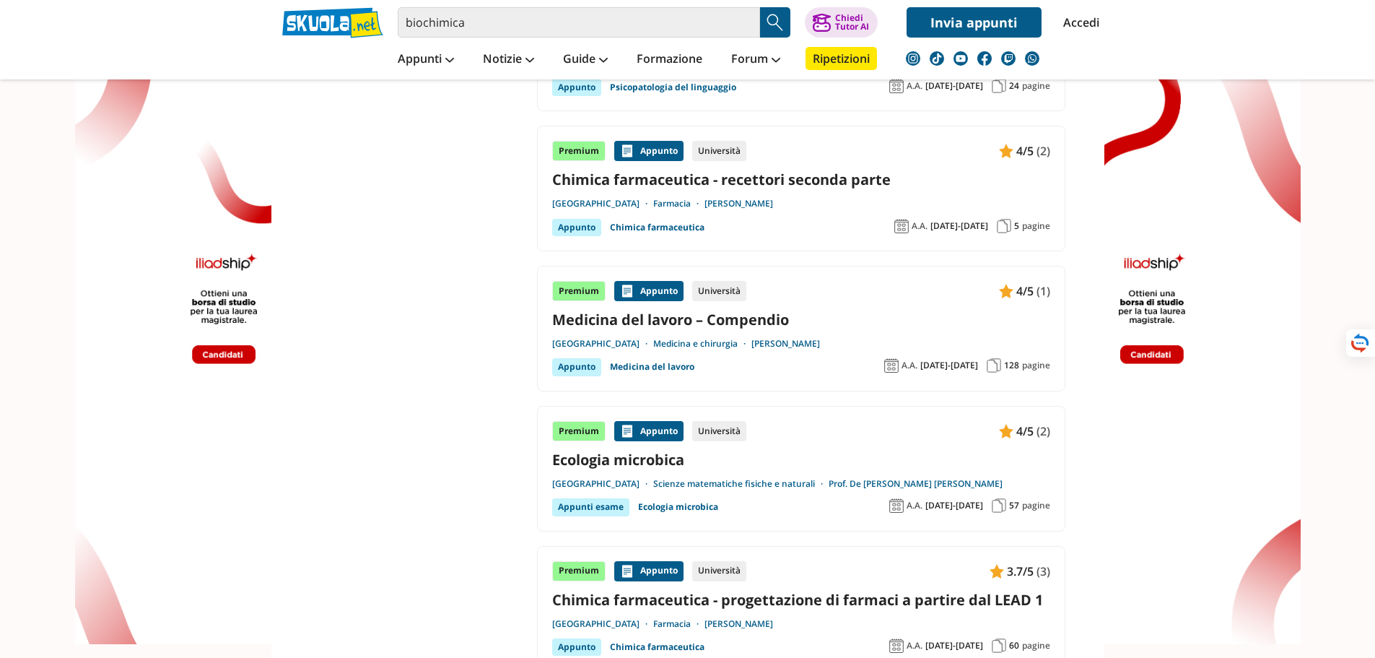
click at [629, 321] on link "Medicina del lavoro – Compendio" at bounding box center [801, 319] width 498 height 19
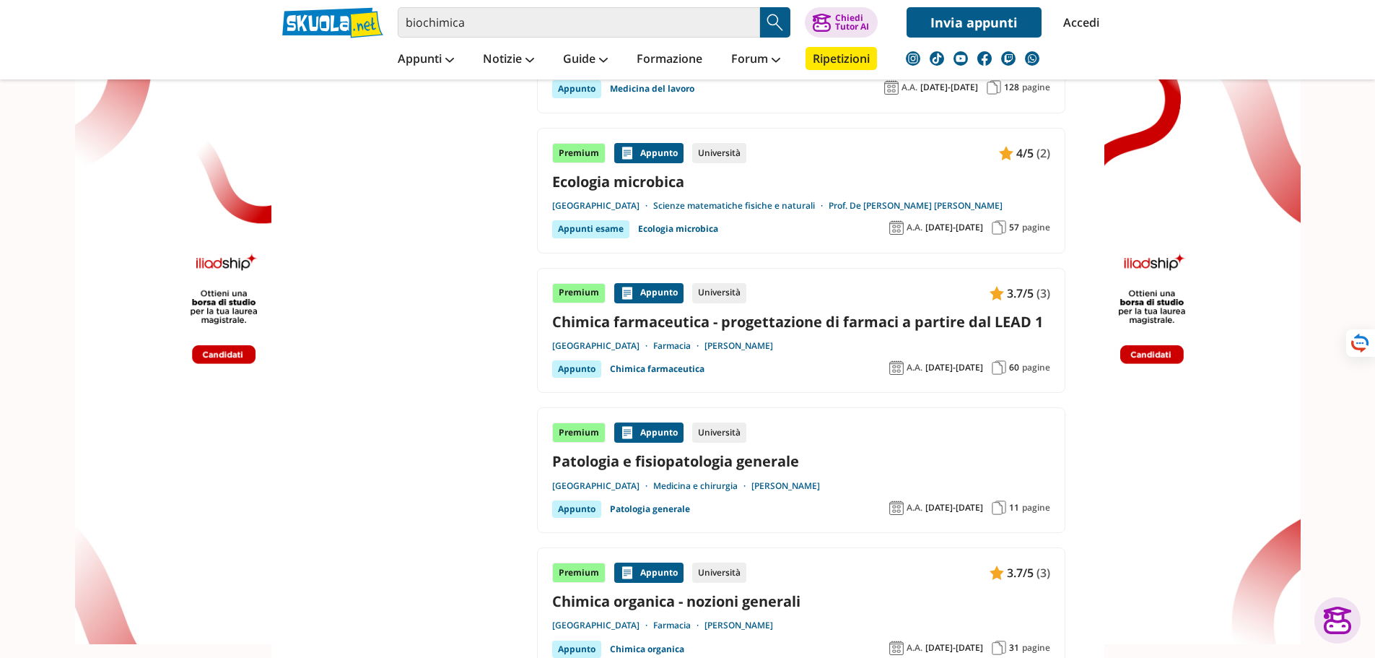
scroll to position [2527, 0]
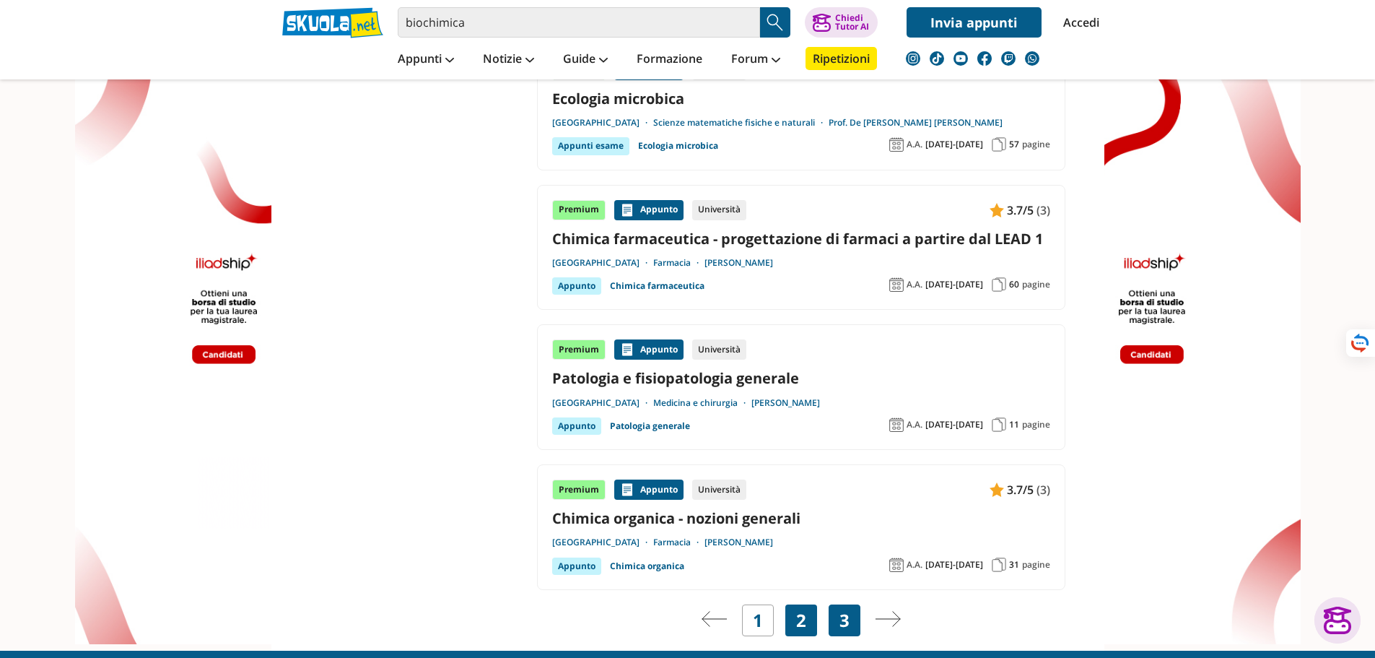
click at [842, 624] on link "3" at bounding box center [845, 620] width 10 height 20
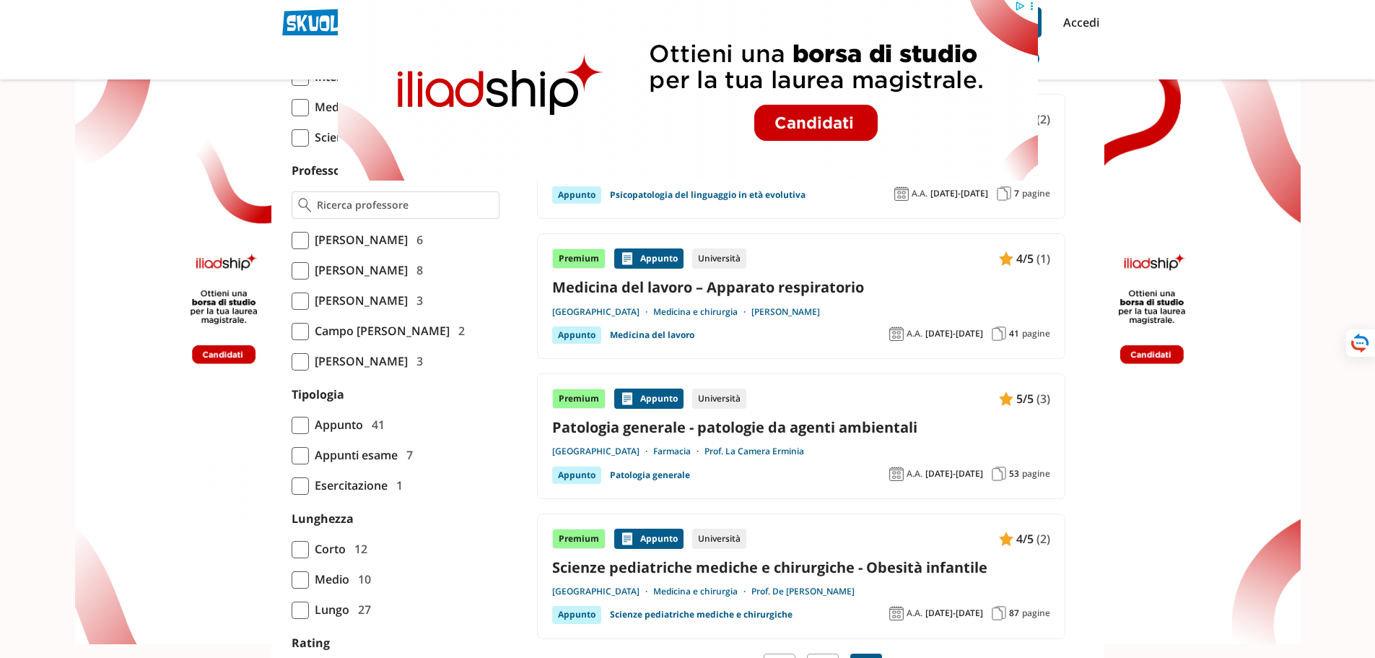
scroll to position [938, 0]
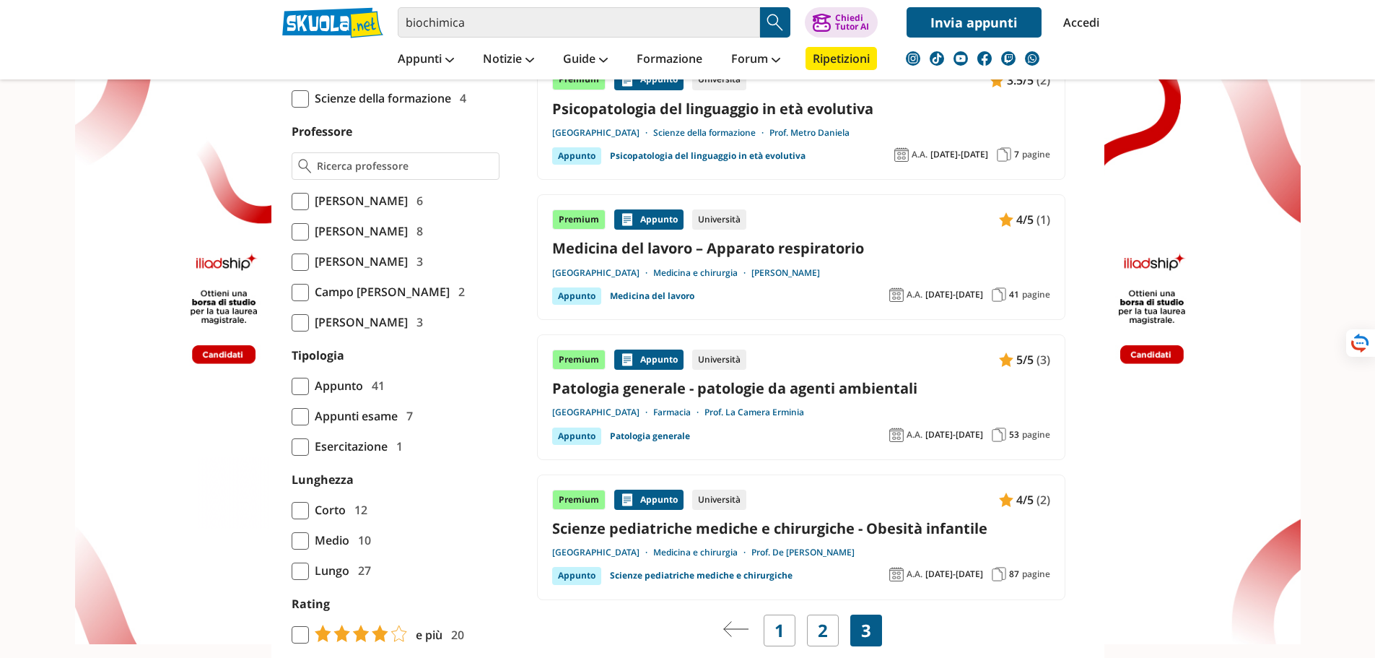
click at [770, 386] on link "Patologia generale - patologie da agenti ambientali" at bounding box center [801, 387] width 498 height 19
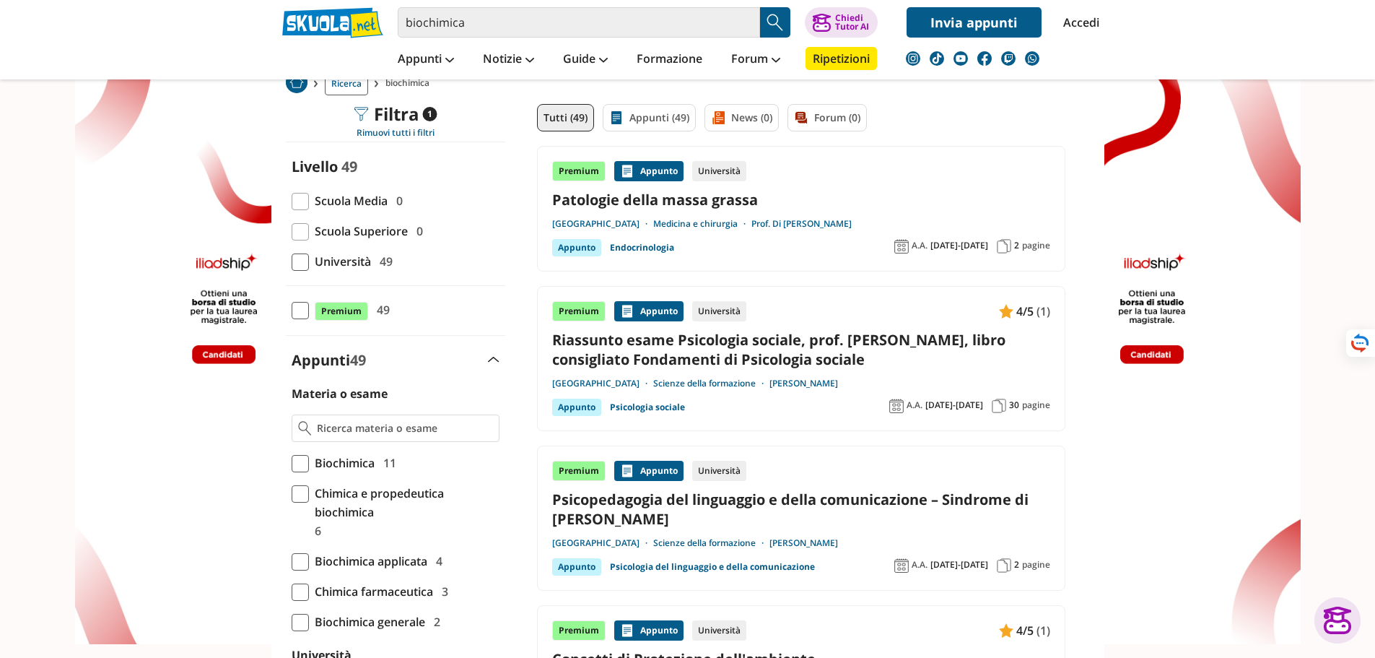
scroll to position [0, 0]
